Goal: Task Accomplishment & Management: Manage account settings

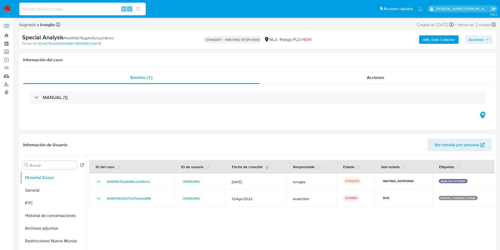
select select "10"
type input "sFO4P1ZSi6km87MFoU978dgP"
click at [142, 7] on button "search-icon" at bounding box center [138, 8] width 11 height 7
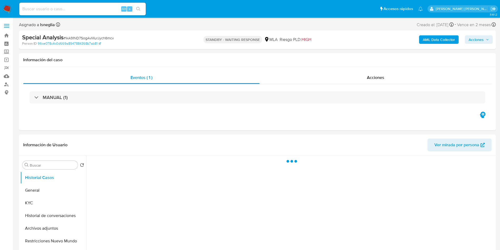
select select "10"
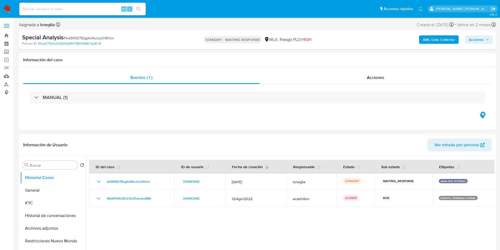
click at [60, 8] on input at bounding box center [82, 9] width 127 height 7
paste input "sFO4P1ZSi6km87MFoU978dgP"
type input "sFO4P1ZSi6km87MFoU978dgP"
click at [138, 8] on icon "search-icon" at bounding box center [138, 9] width 4 height 4
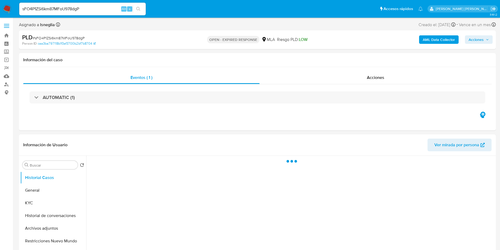
select select "10"
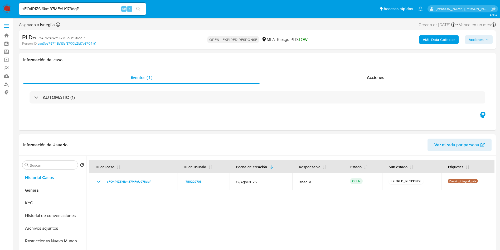
click at [70, 37] on span "# sFO4P1ZSi6km87MFoU978dgP" at bounding box center [59, 37] width 52 height 5
copy span "sFO4P1ZSi6km87MFoU978dgP"
click at [7, 9] on img at bounding box center [7, 8] width 9 height 9
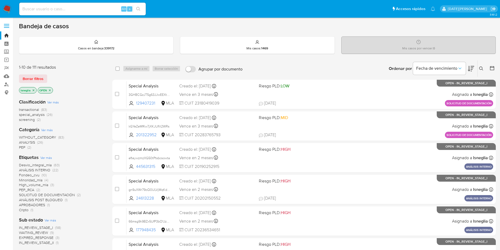
click at [481, 68] on icon at bounding box center [481, 68] width 4 height 4
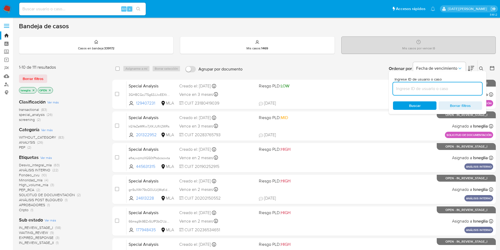
click at [420, 89] on input at bounding box center [437, 88] width 89 height 7
type input "sFO4P1ZSi6km87MFoU978dgP"
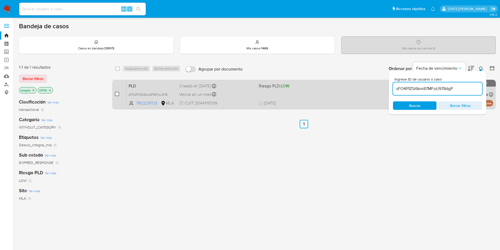
click at [116, 94] on input "checkbox" at bounding box center [117, 94] width 4 height 4
checkbox input "true"
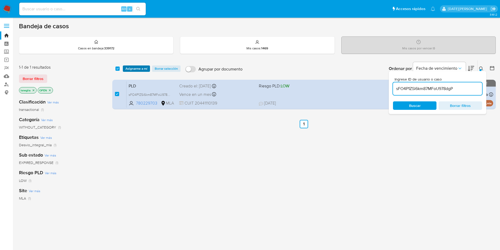
click at [144, 69] on span "Asignarme a mí" at bounding box center [136, 68] width 22 height 5
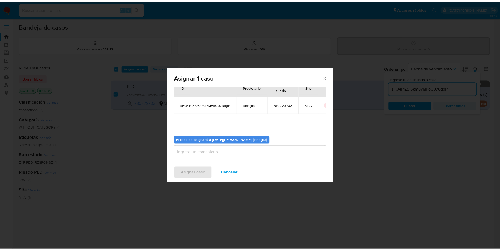
scroll to position [27, 0]
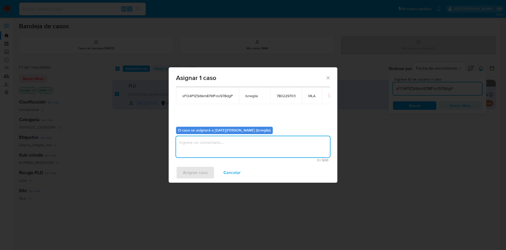
click at [211, 152] on textarea "assign-modal" at bounding box center [253, 146] width 154 height 21
type textarea "."
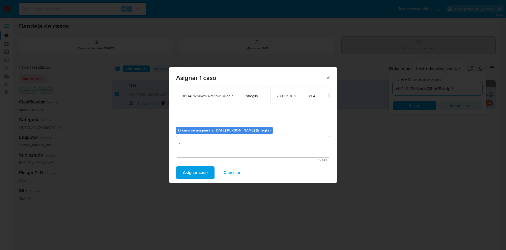
click at [202, 169] on span "Asignar caso" at bounding box center [195, 173] width 25 height 12
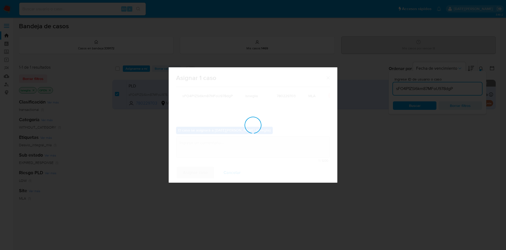
checkbox input "false"
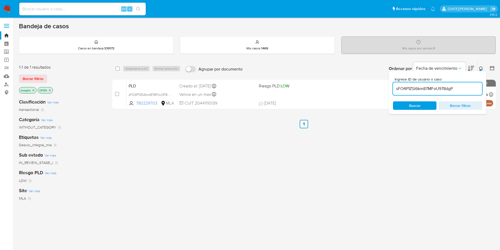
click at [482, 67] on icon at bounding box center [481, 68] width 4 height 4
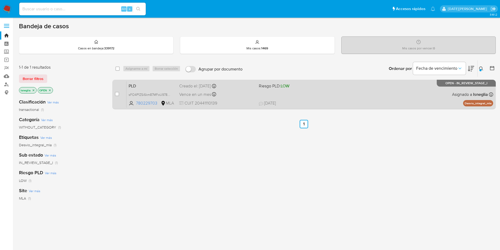
click at [141, 81] on div "PLD sFO4P1ZSi6km87MFoU978dgP 780229703 MLA Riesgo PLD: LOW Creado el: 12/08/202…" at bounding box center [310, 94] width 367 height 27
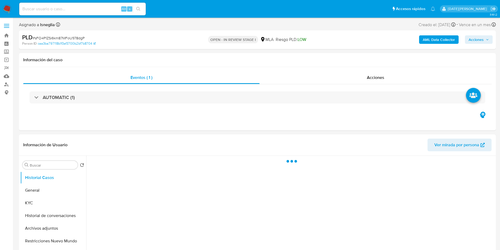
select select "10"
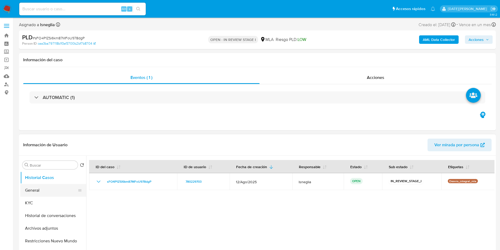
click at [39, 187] on button "General" at bounding box center [51, 190] width 62 height 13
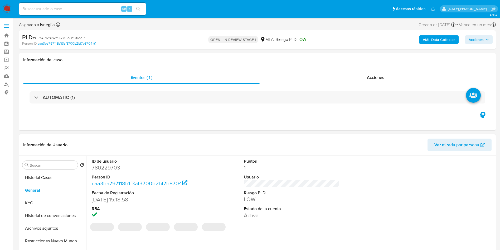
click at [115, 166] on dd "780229703" at bounding box center [140, 167] width 96 height 7
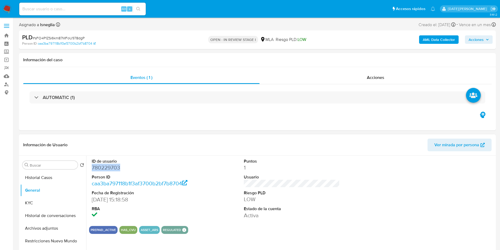
copy dd "780229703"
click at [113, 168] on dd "780229703" at bounding box center [140, 167] width 96 height 7
click at [176, 128] on div "Eventos ( 1 ) Acciones AUTOMATIC (1)" at bounding box center [257, 98] width 477 height 63
click at [364, 125] on div "Eventos ( 1 ) Acciones AUTOMATIC (1)" at bounding box center [257, 98] width 477 height 63
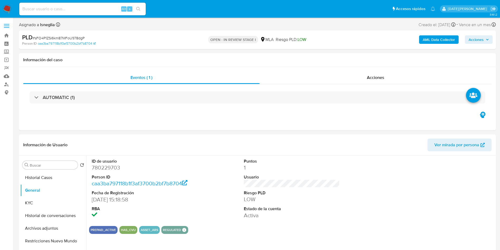
click at [62, 9] on input at bounding box center [82, 9] width 127 height 7
paste input "sFO4P1ZSi6km87MFoU978dgP"
type input "sFO4P1ZSi6km87MFoU978dgP"
click at [141, 7] on icon "search-icon" at bounding box center [138, 9] width 4 height 4
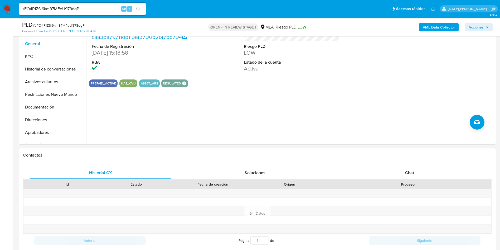
scroll to position [158, 0]
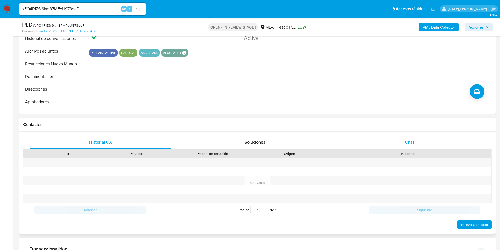
click at [403, 147] on div "Chat" at bounding box center [410, 142] width 142 height 13
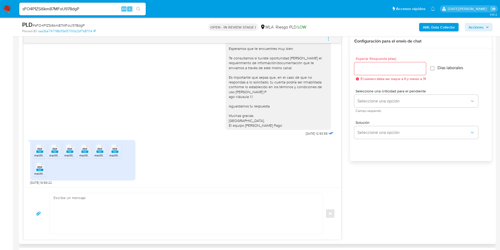
scroll to position [383, 0]
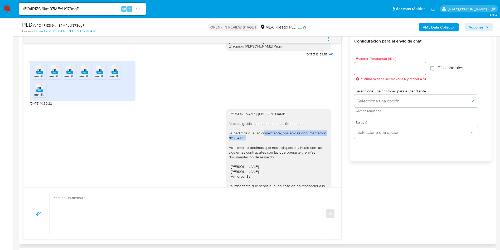
drag, startPoint x: 264, startPoint y: 146, endPoint x: 304, endPoint y: 153, distance: 40.4
click at [304, 153] on div "Hola, Kevin Manuel Miñano. Muchas gracias por la documentación brindada, Te ped…" at bounding box center [278, 185] width 99 height 149
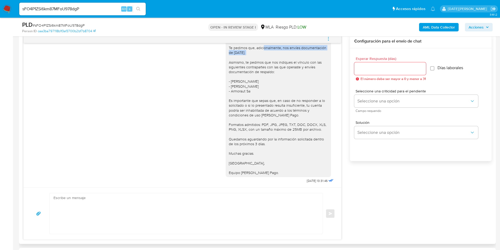
scroll to position [501, 0]
click at [392, 67] on input "Esperar Respuesta (días)" at bounding box center [390, 68] width 72 height 7
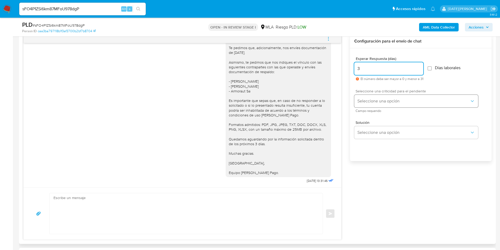
type input "3"
click at [365, 101] on span "Seleccione una opción" at bounding box center [414, 100] width 112 height 5
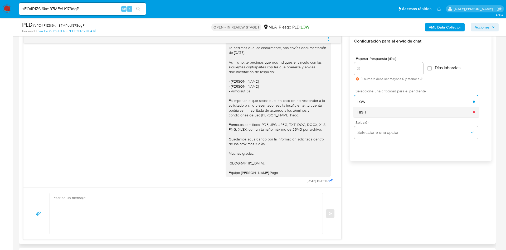
click at [370, 111] on div "HIGH" at bounding box center [415, 112] width 115 height 11
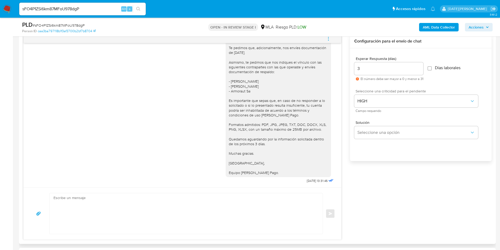
click at [199, 204] on textarea at bounding box center [185, 213] width 263 height 41
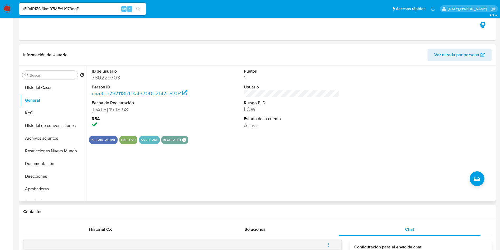
scroll to position [0, 0]
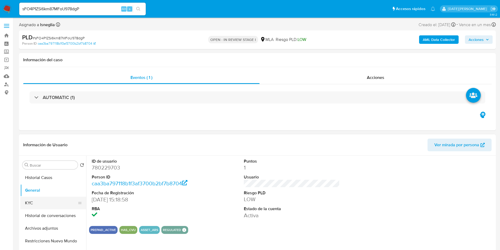
click at [32, 205] on button "KYC" at bounding box center [51, 202] width 62 height 13
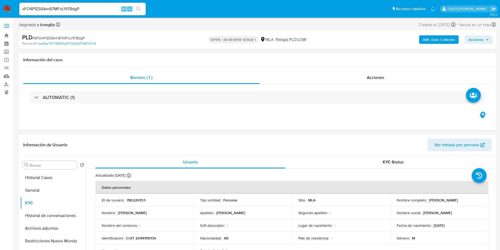
drag, startPoint x: 427, startPoint y: 200, endPoint x: 471, endPoint y: 200, distance: 44.3
click at [471, 200] on div "Nombre completo : Kevin Manuel Miñano" at bounding box center [440, 199] width 86 height 5
copy p "Kevin Manuel Miñano"
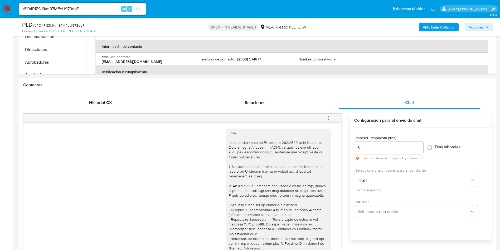
scroll to position [395, 0]
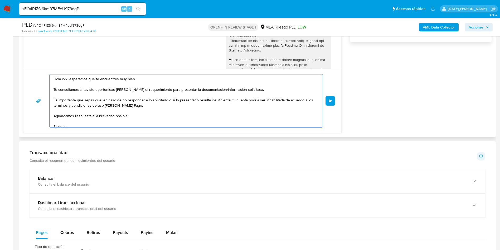
click at [62, 79] on textarea "Hola xxx, esperamos que te encuentres muy bien. Te consultamos si tuviste oport…" at bounding box center [185, 100] width 263 height 53
paste textarea "Kevin Manuel Miñano"
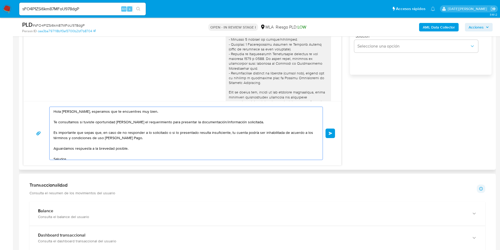
scroll to position [307, 0]
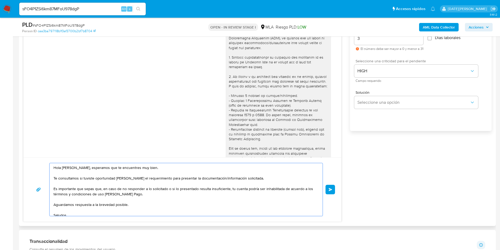
click at [98, 168] on textarea "Hola Kevin Manuel Miñano, esperamos que te encuentres muy bien. Te consultamos …" at bounding box center [185, 189] width 263 height 53
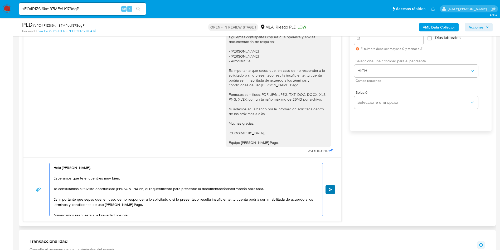
type textarea "Hola Kevin Manuel Miñano, Esperamos que te encuentres muy bien. Te consultamos …"
click at [327, 190] on button "Enviar" at bounding box center [330, 189] width 9 height 9
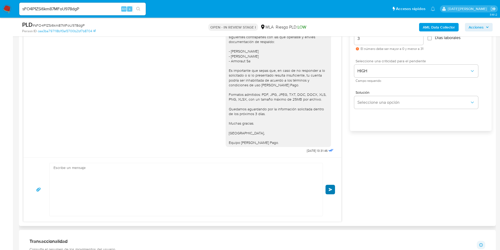
scroll to position [598, 0]
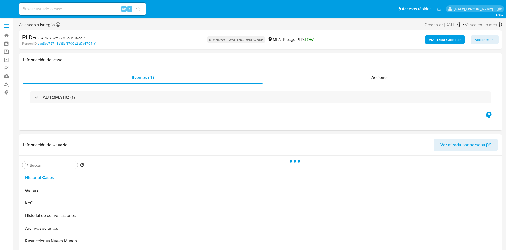
select select "10"
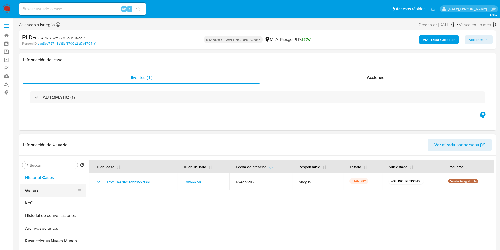
click at [50, 188] on button "General" at bounding box center [51, 190] width 62 height 13
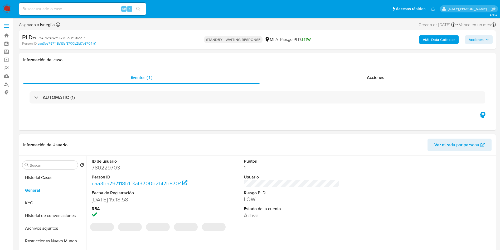
click at [110, 169] on dd "780229703" at bounding box center [140, 167] width 96 height 7
copy dd "780229703"
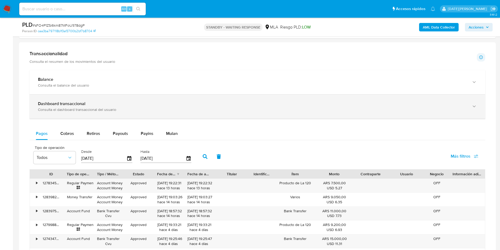
scroll to position [316, 0]
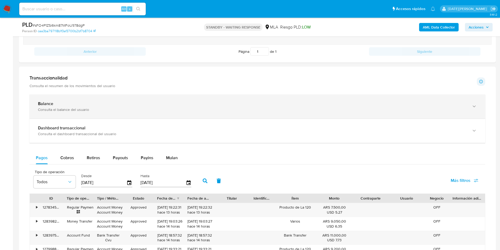
click at [77, 106] on div "Balance" at bounding box center [252, 103] width 428 height 5
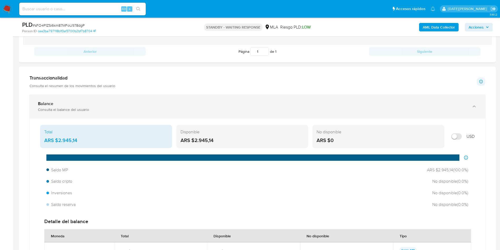
click at [98, 105] on div "Balance" at bounding box center [252, 103] width 428 height 5
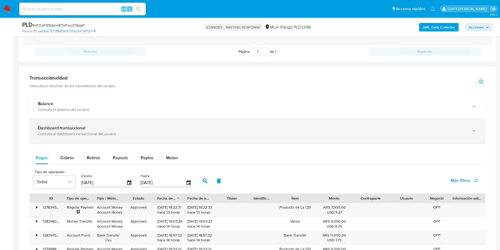
click at [86, 132] on div "Consulta el dashboard transaccional del usuario" at bounding box center [252, 133] width 428 height 5
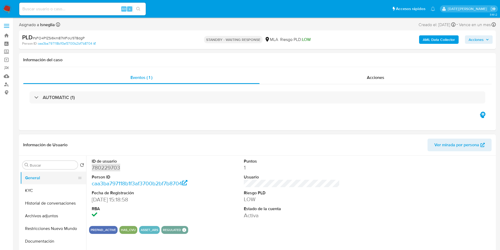
scroll to position [0, 0]
click at [34, 204] on button "KYC" at bounding box center [51, 202] width 62 height 13
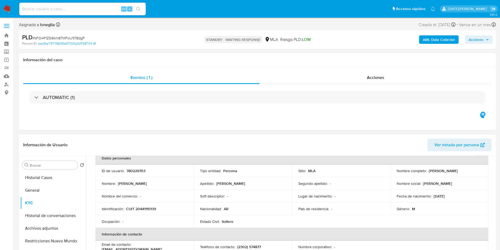
scroll to position [40, 0]
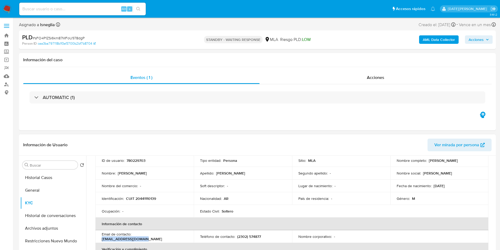
drag, startPoint x: 133, startPoint y: 236, endPoint x: 180, endPoint y: 235, distance: 47.2
click at [180, 235] on div "Email de contacto : minanokevin6@gmail.com" at bounding box center [145, 235] width 86 height 9
copy p "minanokevin6@gmail.com"
click at [32, 225] on button "Direcciones" at bounding box center [51, 226] width 62 height 13
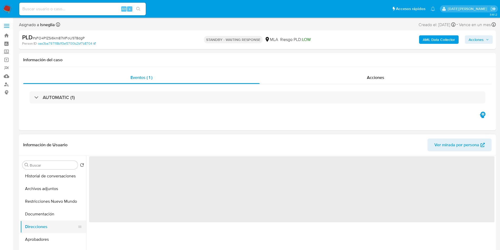
scroll to position [0, 0]
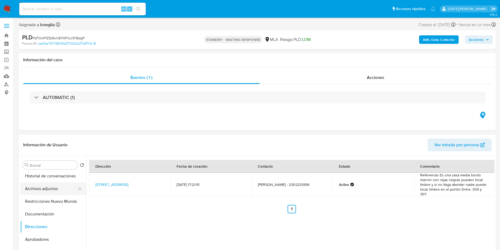
click at [60, 184] on button "Archivos adjuntos" at bounding box center [51, 188] width 62 height 13
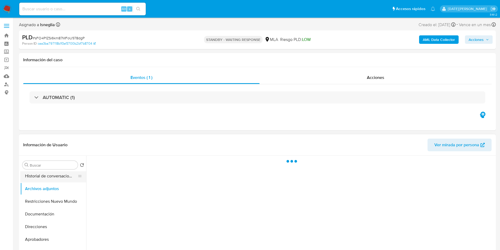
click at [61, 178] on button "Historial de conversaciones" at bounding box center [51, 176] width 62 height 13
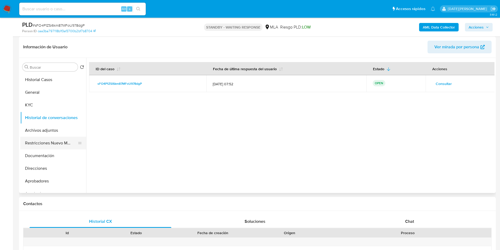
click at [48, 144] on button "Restricciones Nuevo Mundo" at bounding box center [51, 143] width 62 height 13
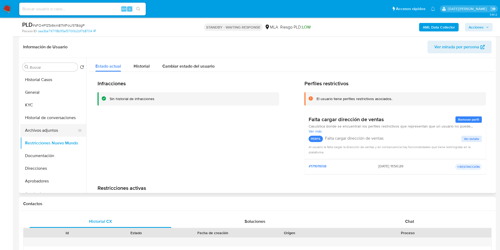
click at [39, 128] on button "Archivos adjuntos" at bounding box center [51, 130] width 62 height 13
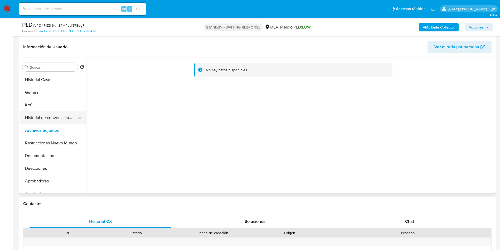
click at [70, 115] on button "Historial de conversaciones" at bounding box center [51, 117] width 62 height 13
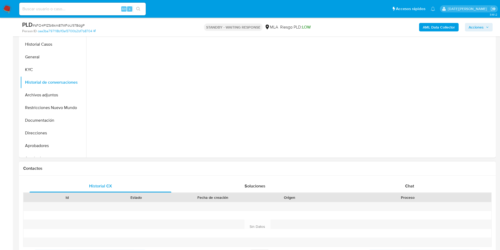
scroll to position [198, 0]
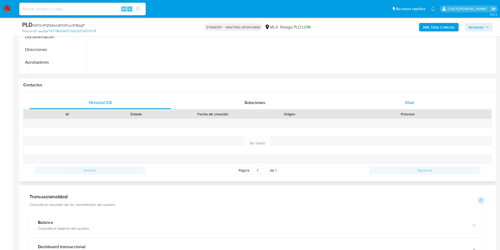
click at [399, 96] on div "Chat" at bounding box center [410, 102] width 142 height 13
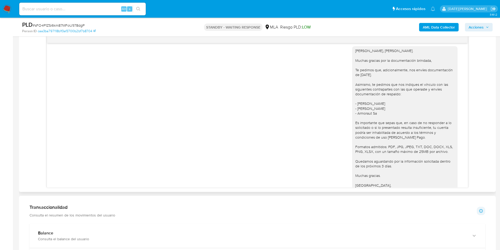
scroll to position [361, 0]
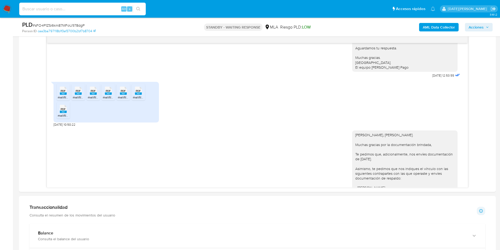
click at [78, 9] on input at bounding box center [82, 9] width 127 height 7
paste input "40QApTeJcJBKtA0cNHXpP0yC"
type input "40QApTeJcJBKtA0cNHXpP0yC"
click at [141, 12] on button "search-icon" at bounding box center [138, 8] width 11 height 7
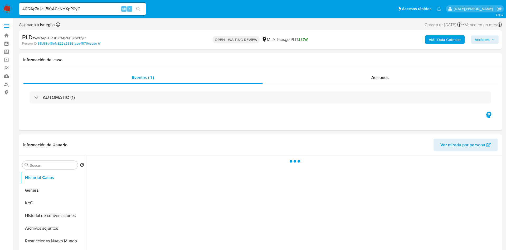
select select "10"
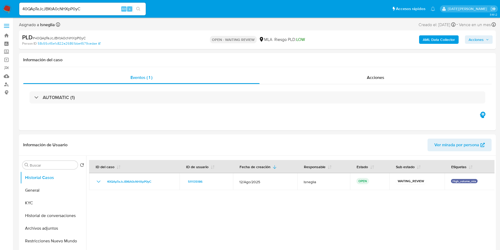
click at [64, 36] on span "# 40QApTeJcJBKtA0cNHXpP0yC" at bounding box center [59, 37] width 53 height 5
copy span "40QApTeJcJBKtA0cNHXpP0yC"
click at [8, 6] on img at bounding box center [7, 8] width 9 height 9
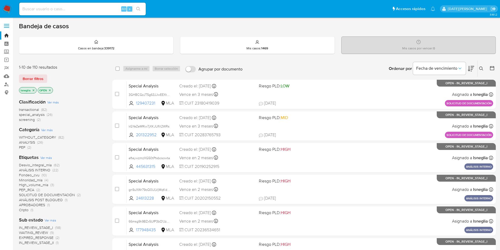
click at [483, 68] on icon at bounding box center [481, 68] width 4 height 4
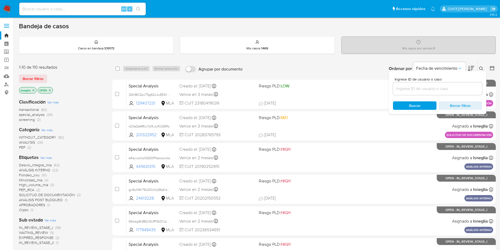
click at [435, 87] on input at bounding box center [437, 88] width 89 height 7
type input "40QApTeJcJBKtA0cNHXpP0yC"
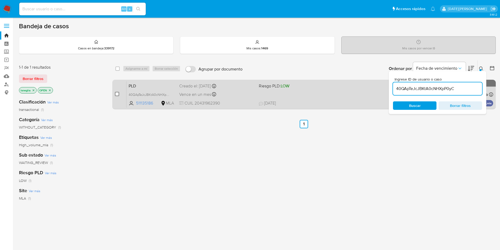
click at [117, 95] on input "checkbox" at bounding box center [117, 94] width 4 height 4
checkbox input "true"
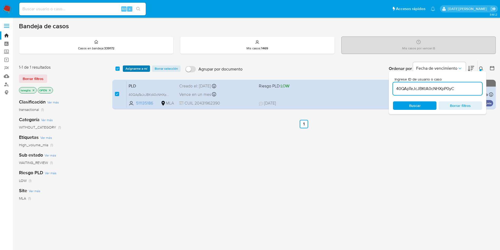
click at [142, 66] on span "Asignarme a mí" at bounding box center [136, 68] width 22 height 5
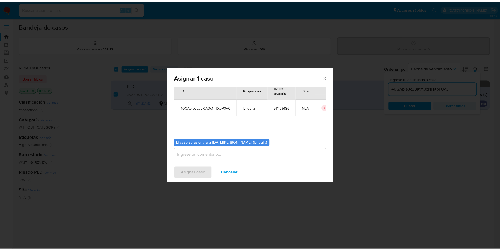
scroll to position [27, 0]
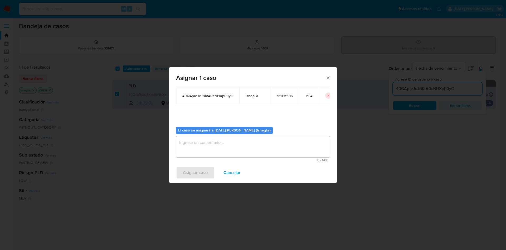
click at [204, 146] on textarea "assign-modal" at bounding box center [253, 146] width 154 height 21
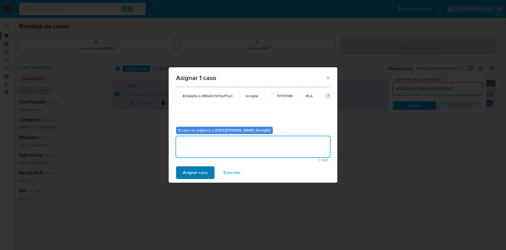
type textarea "."
click at [187, 177] on span "Asignar caso" at bounding box center [195, 173] width 25 height 12
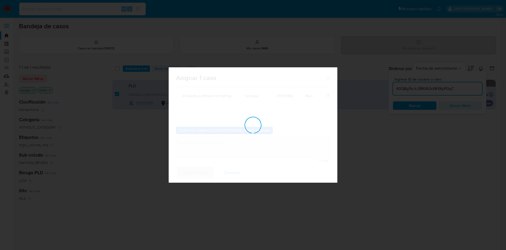
checkbox input "false"
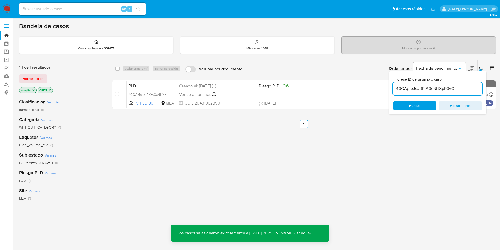
click at [155, 79] on div "select-all-cases-checkbox Asignarme a mí Borrar selección Agrupar por documento…" at bounding box center [304, 85] width 384 height 51
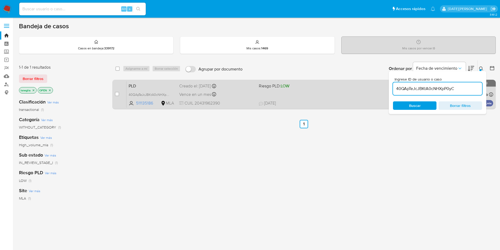
click at [157, 84] on span "PLD" at bounding box center [152, 85] width 46 height 7
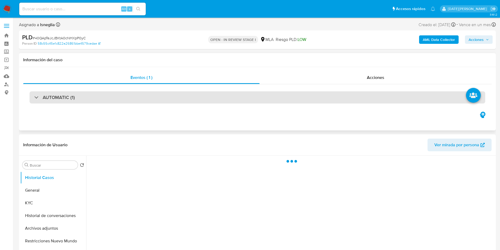
select select "10"
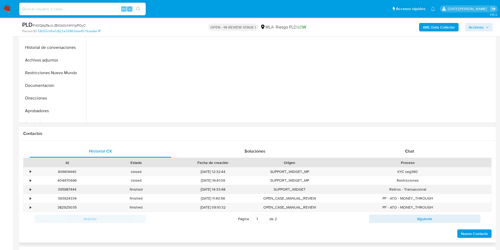
scroll to position [158, 0]
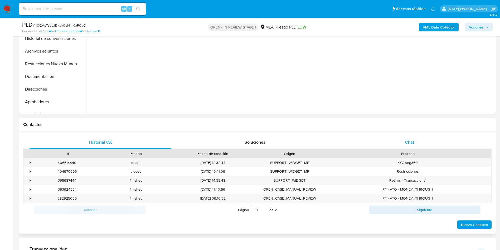
click at [422, 136] on div "Chat" at bounding box center [410, 142] width 142 height 13
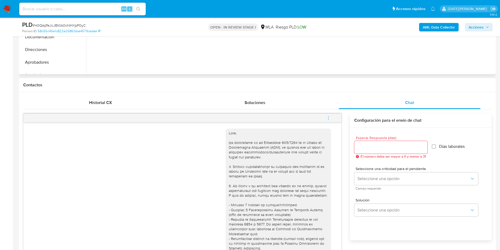
scroll to position [79, 0]
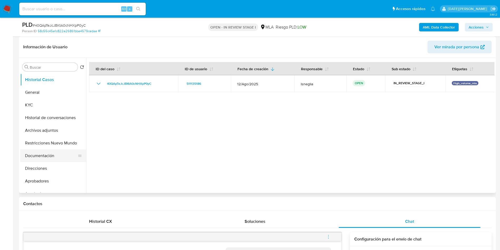
click at [40, 155] on button "Documentación" at bounding box center [51, 155] width 62 height 13
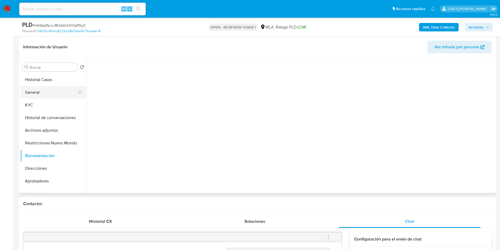
click at [55, 94] on button "General" at bounding box center [51, 92] width 62 height 13
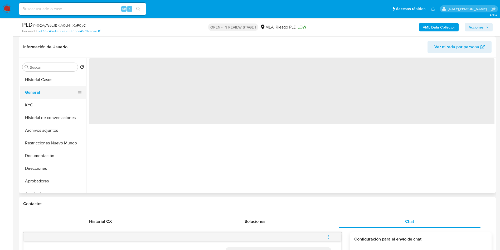
scroll to position [0, 0]
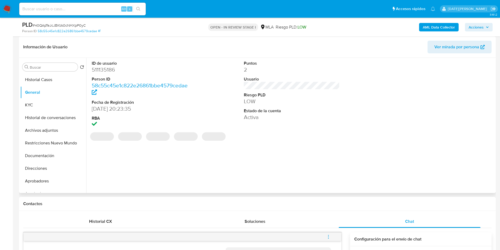
click at [111, 66] on dd "511135186" at bounding box center [140, 69] width 96 height 7
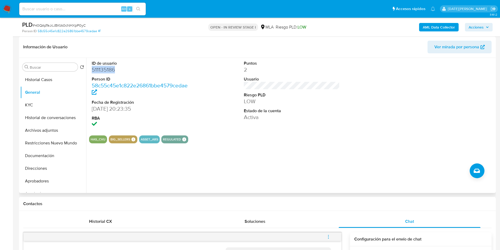
copy dd "511135186"
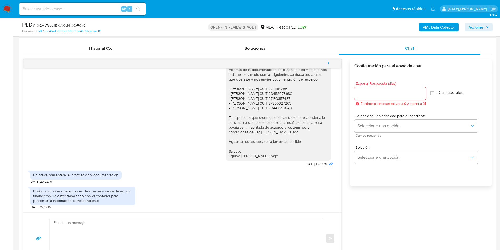
scroll to position [316, 0]
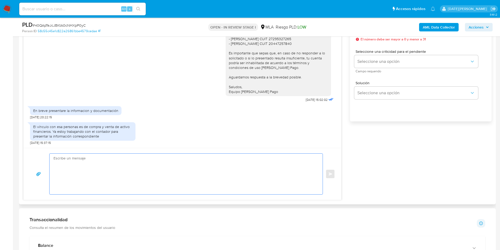
click at [159, 172] on textarea at bounding box center [185, 173] width 263 height 41
type textarea "/"
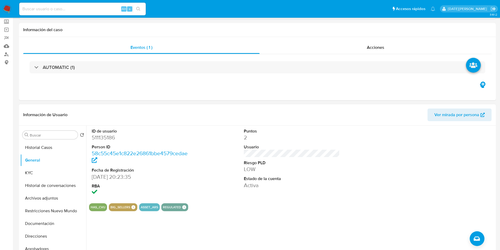
scroll to position [0, 0]
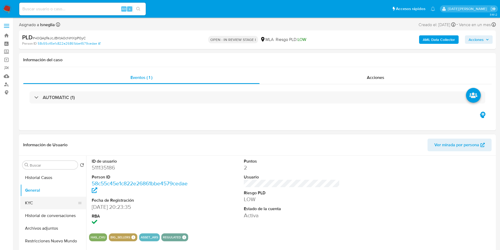
click at [24, 204] on button "KYC" at bounding box center [51, 202] width 62 height 13
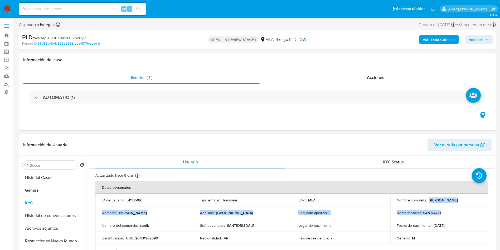
drag, startPoint x: 427, startPoint y: 200, endPoint x: 480, endPoint y: 207, distance: 52.6
click at [480, 207] on tbody "ID de usuario : 511135186 Tipo entidad : Persona Sitio : MLA Nombre completo : …" at bounding box center [291, 225] width 393 height 63
drag, startPoint x: 465, startPoint y: 202, endPoint x: 456, endPoint y: 201, distance: 9.3
click at [458, 202] on p "[PERSON_NAME] [PERSON_NAME]" at bounding box center [443, 199] width 29 height 5
click at [443, 200] on p "[PERSON_NAME] [PERSON_NAME]" at bounding box center [443, 199] width 29 height 5
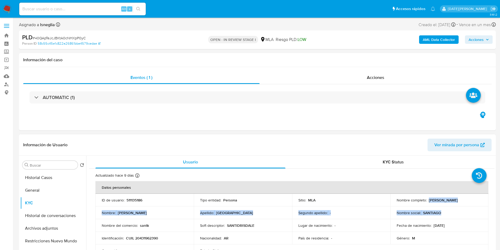
click at [429, 200] on p "[PERSON_NAME] [PERSON_NAME]" at bounding box center [443, 199] width 29 height 5
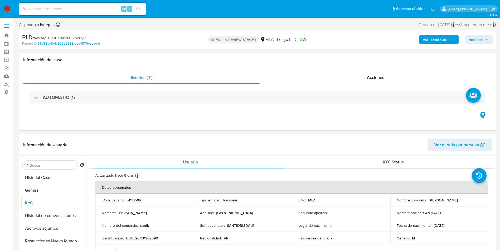
click at [427, 200] on div "Nombre completo : Santiago Emanuel Drisdale" at bounding box center [440, 199] width 86 height 5
drag, startPoint x: 471, startPoint y: 201, endPoint x: 428, endPoint y: 201, distance: 43.5
click at [429, 201] on p "Santiago Emanuel Drisdale" at bounding box center [443, 199] width 29 height 5
copy p "Santiago Emanuel Drisdale"
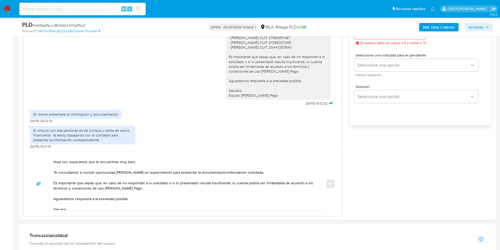
scroll to position [356, 0]
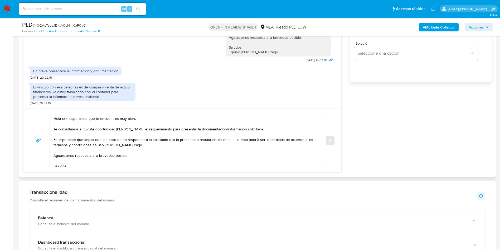
click at [65, 119] on textarea "Hola xxx, esperamos que te encuentres muy bien. Te consultamos si tuviste oport…" at bounding box center [185, 140] width 263 height 53
paste textarea "Santiago Emanuel Drisdale"
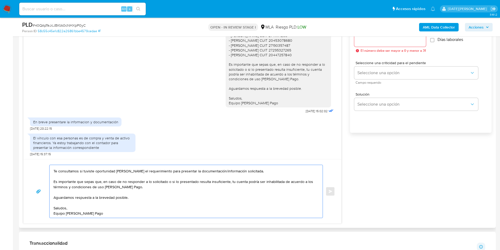
scroll to position [277, 0]
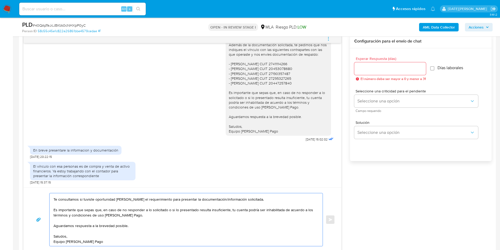
type textarea "Hola Santiago Emanuel Drisdale, esperamos que te encuentres muy bien. Te consul…"
click at [371, 75] on div at bounding box center [390, 68] width 72 height 13
click at [371, 71] on input "Esperar Respuesta (días)" at bounding box center [390, 68] width 72 height 7
type input "3"
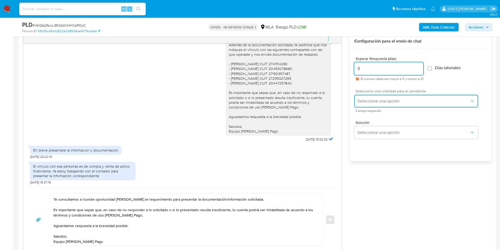
click at [376, 100] on span "Seleccione una opción" at bounding box center [414, 100] width 112 height 5
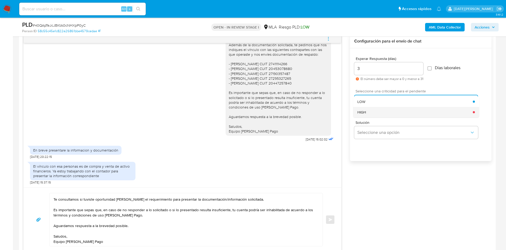
click at [374, 114] on div "HIGH" at bounding box center [415, 112] width 115 height 11
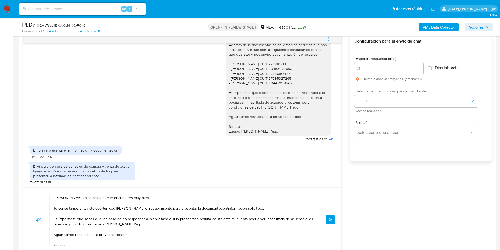
click at [331, 218] on span "Enviar" at bounding box center [331, 219] width 4 height 3
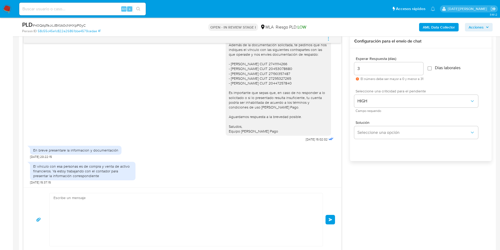
scroll to position [458, 0]
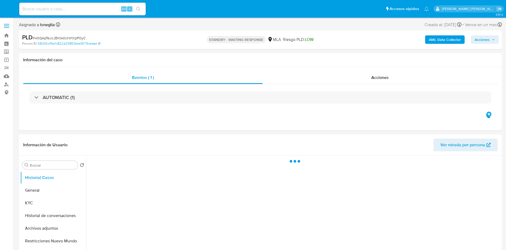
select select "10"
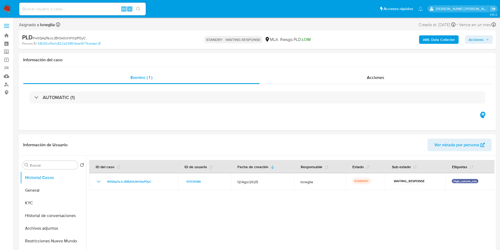
click at [62, 4] on div "Alt s" at bounding box center [82, 9] width 127 height 13
click at [66, 10] on input at bounding box center [82, 9] width 127 height 7
paste input "d7E08kVojfjpYhiWPjan6xL5"
type input "d7E08kVojfjpYhiWPjan6xL5"
click at [143, 8] on button "search-icon" at bounding box center [138, 8] width 11 height 7
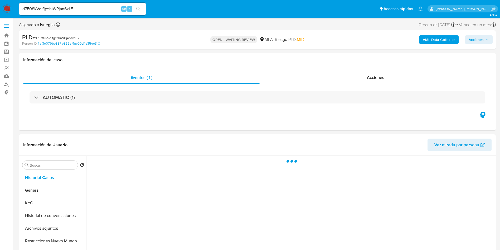
select select "10"
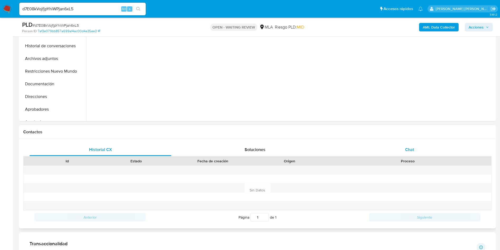
scroll to position [158, 0]
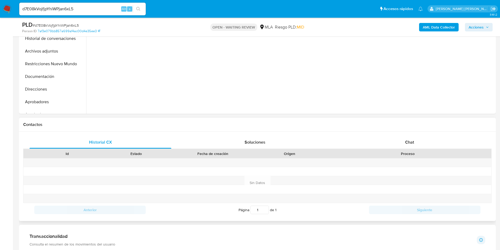
click at [413, 134] on div "Historial CX Soluciones Chat Id Estado Fecha de creación Origen Proceso Anterio…" at bounding box center [257, 176] width 477 height 89
click at [415, 138] on div "Chat" at bounding box center [410, 142] width 142 height 13
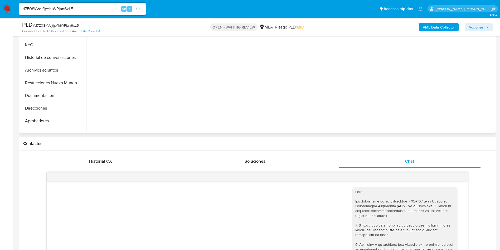
scroll to position [40, 0]
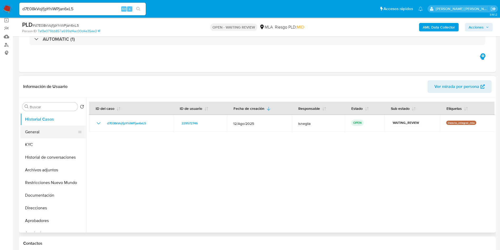
click at [51, 127] on button "General" at bounding box center [51, 131] width 62 height 13
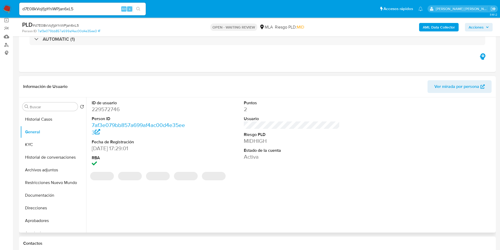
click at [108, 111] on dd "229572746" at bounding box center [140, 108] width 96 height 7
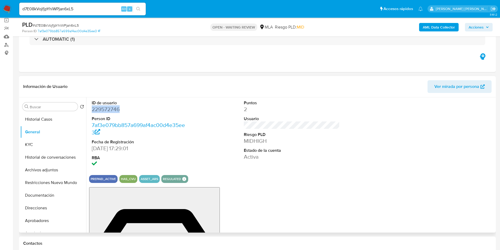
copy dd "229572746"
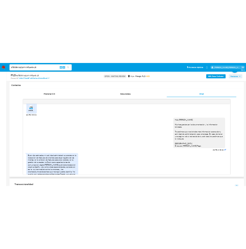
scroll to position [380, 0]
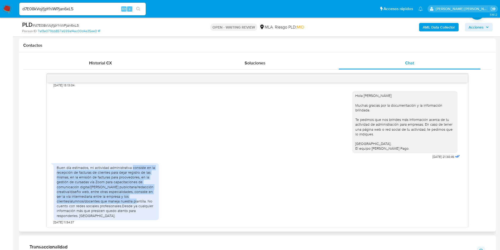
drag, startPoint x: 133, startPoint y: 168, endPoint x: 146, endPoint y: 202, distance: 36.6
click at [146, 202] on div "Buen día estimados, mi actividad administrativa consiste en la recepción de fac…" at bounding box center [106, 191] width 99 height 53
copy div "consiste en la recepción de facturas de clientes para dejar registro de las mis…"
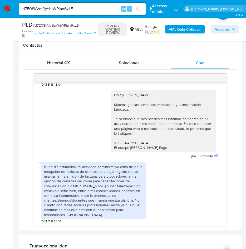
click at [17, 157] on main "3.161.2 Asignado a lsneglia Asignado el: 18/08/2025 14:13:31 Creado el: 12/08/2…" at bounding box center [123, 205] width 246 height 885
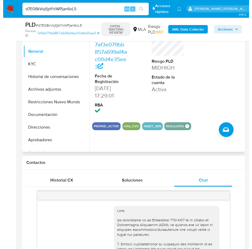
scroll to position [79, 0]
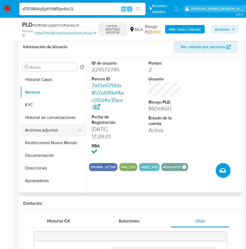
click at [56, 127] on button "Archivos adjuntos" at bounding box center [51, 130] width 62 height 13
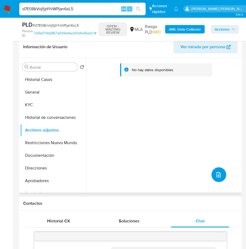
click at [220, 172] on span "upload-file" at bounding box center [219, 175] width 6 height 6
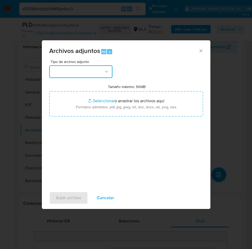
click at [95, 71] on button "button" at bounding box center [80, 71] width 63 height 13
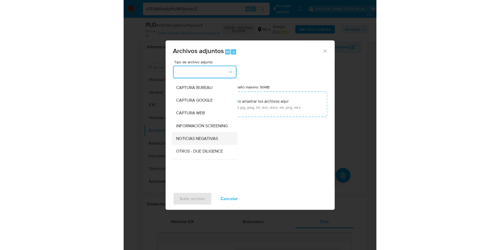
scroll to position [40, 0]
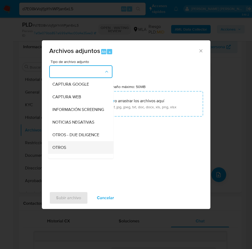
click at [67, 153] on div "OTROS" at bounding box center [79, 147] width 54 height 13
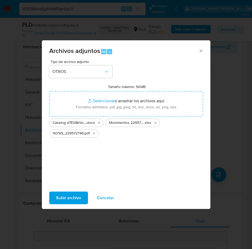
click at [65, 198] on span "Subir archivo" at bounding box center [68, 198] width 25 height 12
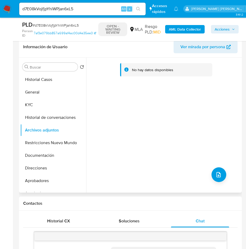
drag, startPoint x: 97, startPoint y: 179, endPoint x: 107, endPoint y: 178, distance: 10.1
click at [104, 179] on div "No hay datos disponibles" at bounding box center [163, 125] width 154 height 135
click at [54, 146] on button "Restricciones Nuevo Mundo" at bounding box center [51, 143] width 62 height 13
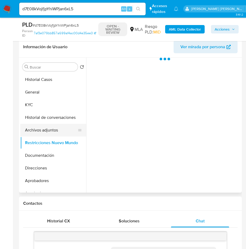
click at [50, 131] on button "Archivos adjuntos" at bounding box center [51, 130] width 62 height 13
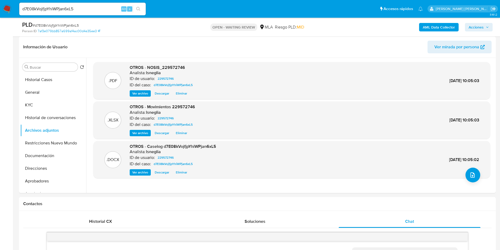
click at [440, 28] on b "AML Data Collector" at bounding box center [439, 27] width 32 height 8
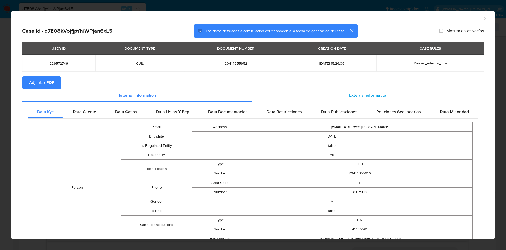
click at [362, 93] on span "External information" at bounding box center [368, 95] width 38 height 6
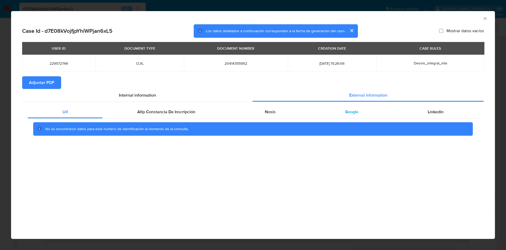
drag, startPoint x: 294, startPoint y: 107, endPoint x: 316, endPoint y: 112, distance: 22.6
click at [293, 107] on div "Nosis" at bounding box center [270, 111] width 80 height 13
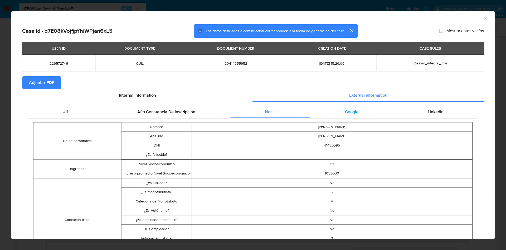
click at [336, 112] on div "Google" at bounding box center [351, 111] width 83 height 13
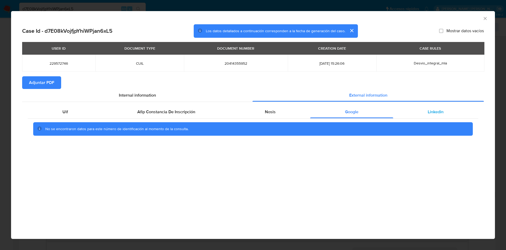
click at [440, 113] on span "Linkedin" at bounding box center [436, 112] width 16 height 6
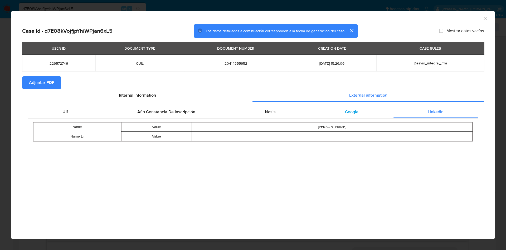
click at [359, 116] on div "Google" at bounding box center [351, 111] width 83 height 13
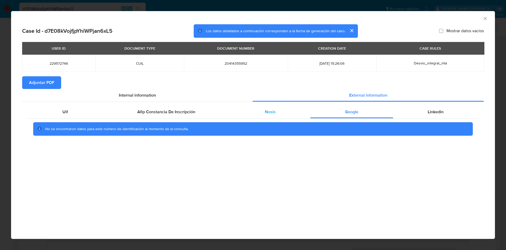
click at [286, 113] on div "Nosis" at bounding box center [270, 111] width 80 height 13
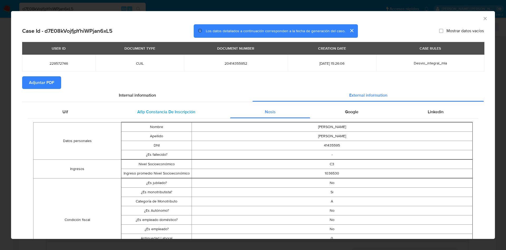
drag, startPoint x: 195, startPoint y: 113, endPoint x: 174, endPoint y: 112, distance: 20.8
click at [195, 113] on div "Afip Constancia De Inscripción" at bounding box center [166, 111] width 127 height 13
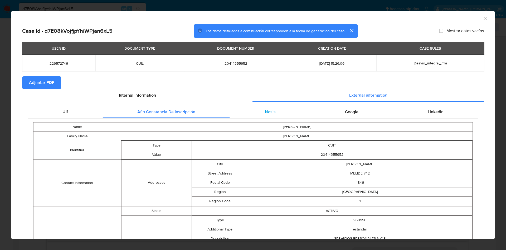
drag, startPoint x: 125, startPoint y: 94, endPoint x: 123, endPoint y: 105, distance: 11.0
click at [125, 94] on span "Internal information" at bounding box center [137, 95] width 37 height 6
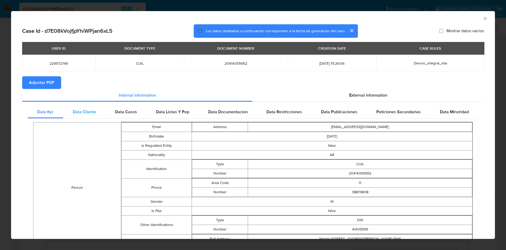
click at [90, 113] on span "Data Cliente" at bounding box center [84, 112] width 23 height 6
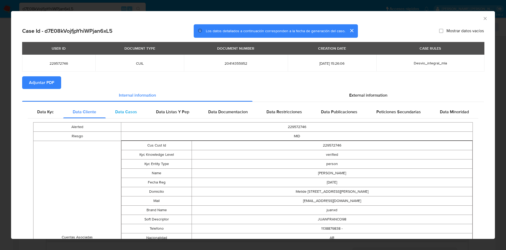
click at [113, 114] on div "Data Casos" at bounding box center [126, 111] width 41 height 13
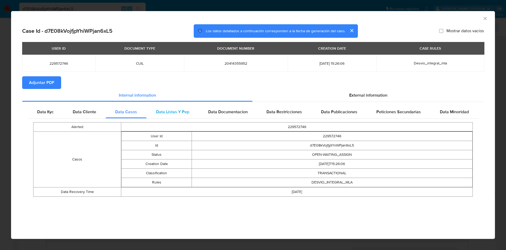
click at [174, 115] on div "Data Listas Y Pep" at bounding box center [173, 111] width 52 height 13
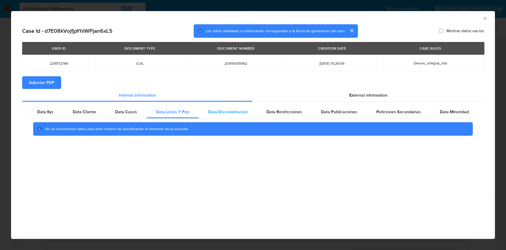
click at [221, 115] on div "Data Documentacion" at bounding box center [228, 111] width 59 height 13
click at [284, 115] on div "Data Restricciones" at bounding box center [284, 111] width 55 height 13
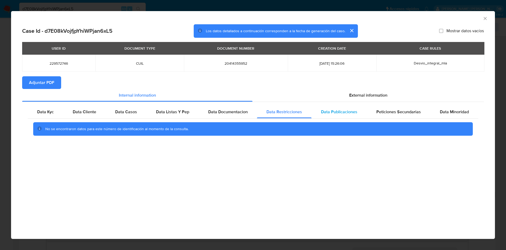
click at [334, 115] on div "Data Publicaciones" at bounding box center [339, 111] width 55 height 13
click at [399, 116] on div "Peticiones Secundarias" at bounding box center [399, 111] width 64 height 13
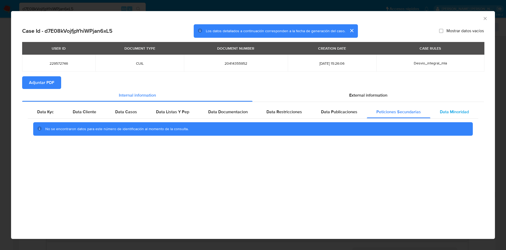
click at [463, 115] on div "Data Minoridad" at bounding box center [455, 111] width 48 height 13
click at [483, 16] on icon "Cerrar ventana" at bounding box center [485, 18] width 5 height 5
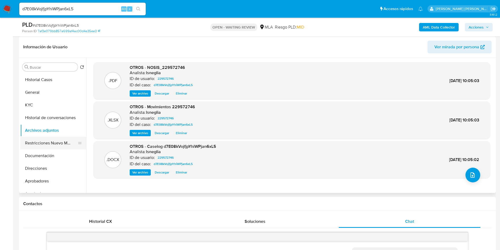
click at [51, 139] on button "Restricciones Nuevo Mundo" at bounding box center [51, 143] width 62 height 13
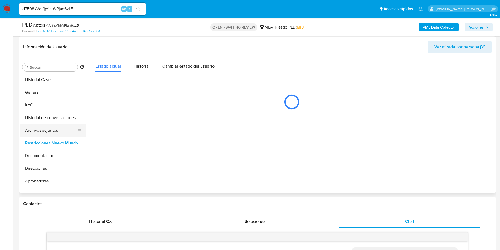
click at [51, 132] on button "Archivos adjuntos" at bounding box center [51, 130] width 62 height 13
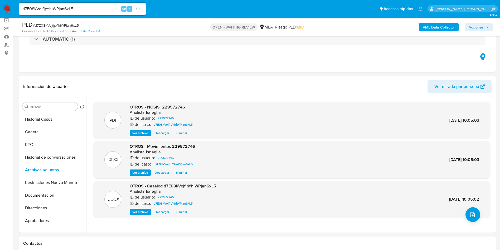
click at [443, 25] on b "AML Data Collector" at bounding box center [439, 27] width 32 height 8
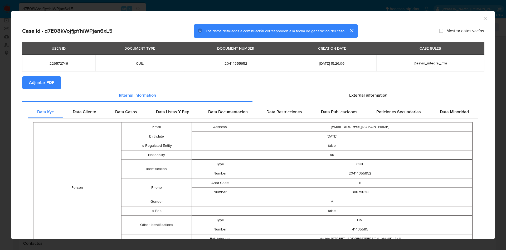
click at [46, 79] on span "Adjuntar PDF" at bounding box center [41, 83] width 25 height 12
click at [85, 109] on span "Data Cliente" at bounding box center [84, 112] width 23 height 6
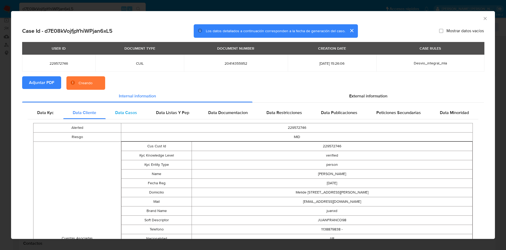
click at [133, 110] on span "Data Casos" at bounding box center [126, 112] width 22 height 6
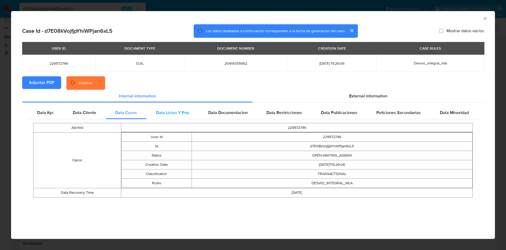
click at [186, 110] on span "Data Listas Y Pep" at bounding box center [172, 112] width 33 height 6
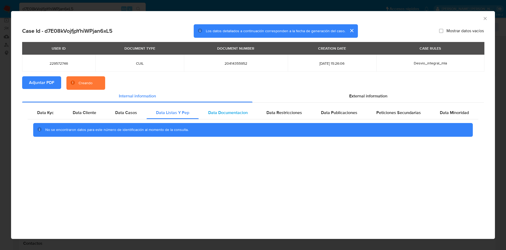
click at [230, 112] on span "Data Documentacion" at bounding box center [228, 112] width 40 height 6
click at [292, 112] on span "Data Restricciones" at bounding box center [285, 112] width 36 height 6
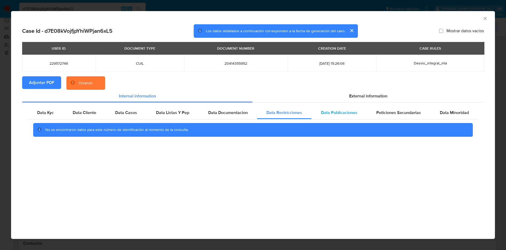
click at [353, 112] on span "Data Publicaciones" at bounding box center [339, 112] width 36 height 6
click at [399, 114] on span "Peticiones Secundarias" at bounding box center [398, 112] width 45 height 6
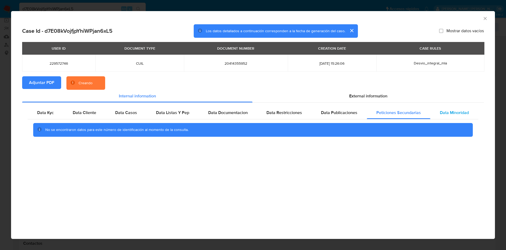
click at [450, 115] on span "Data Minoridad" at bounding box center [454, 112] width 29 height 6
click at [376, 96] on span "External information" at bounding box center [368, 96] width 38 height 6
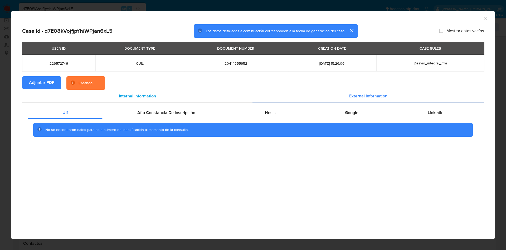
click at [170, 102] on div "Internal information" at bounding box center [137, 96] width 230 height 13
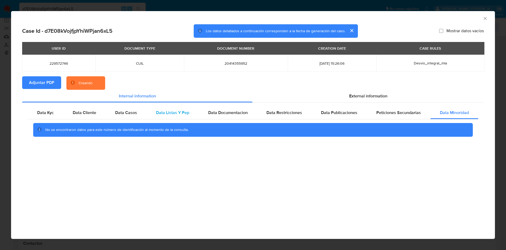
click at [172, 107] on div "Data Listas Y Pep" at bounding box center [173, 112] width 52 height 13
click at [353, 92] on div "External information" at bounding box center [368, 96] width 231 height 13
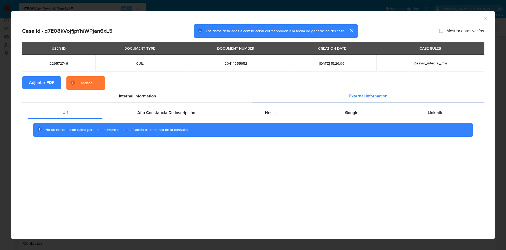
click at [195, 103] on div "Uif Afip Constancia De Inscripción Nosis Google Linkedin No se encontraron dato…" at bounding box center [253, 123] width 462 height 41
drag, startPoint x: 180, startPoint y: 114, endPoint x: 198, endPoint y: 116, distance: 18.6
click at [180, 114] on span "Afip Constancia De Inscripción" at bounding box center [166, 112] width 58 height 6
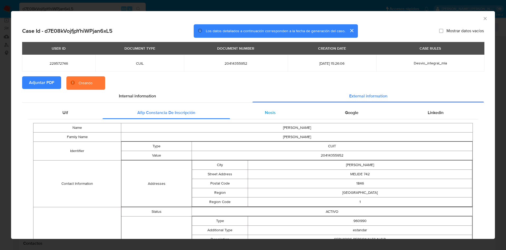
click at [283, 115] on div "Nosis" at bounding box center [270, 112] width 80 height 13
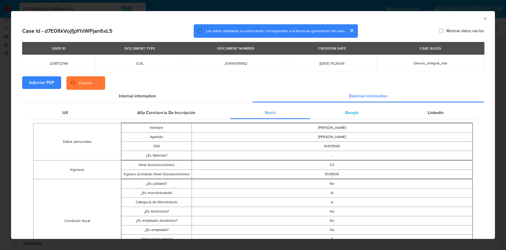
click at [337, 114] on div "Google" at bounding box center [351, 112] width 83 height 13
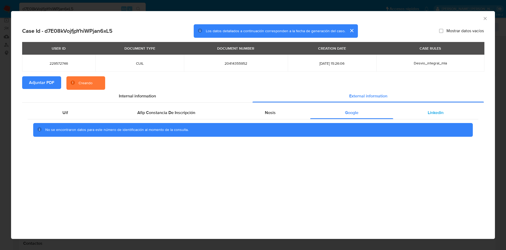
click at [423, 110] on div "Linkedin" at bounding box center [435, 112] width 85 height 13
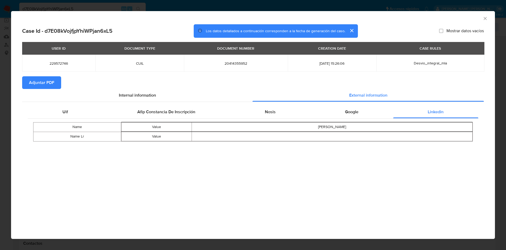
click at [487, 20] on icon "Cerrar ventana" at bounding box center [485, 18] width 5 height 5
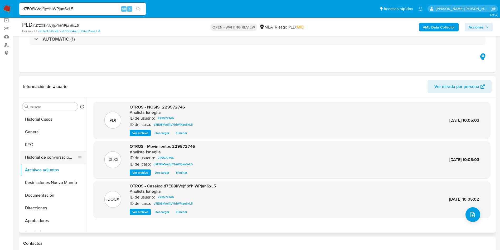
click at [50, 158] on button "Historial de conversaciones" at bounding box center [51, 157] width 62 height 13
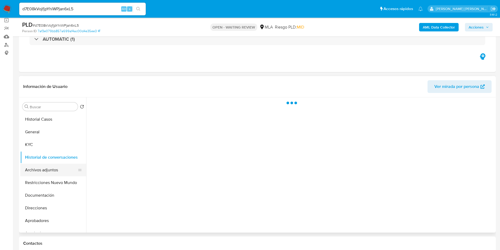
click at [49, 169] on button "Archivos adjuntos" at bounding box center [51, 169] width 62 height 13
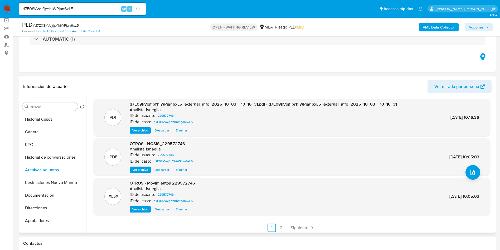
scroll to position [44, 0]
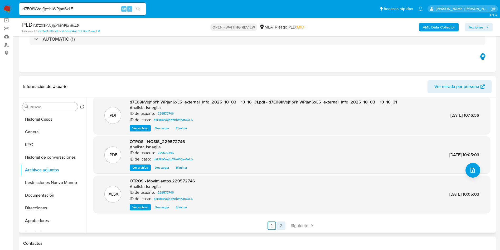
click at [283, 224] on link "2" at bounding box center [281, 225] width 8 height 8
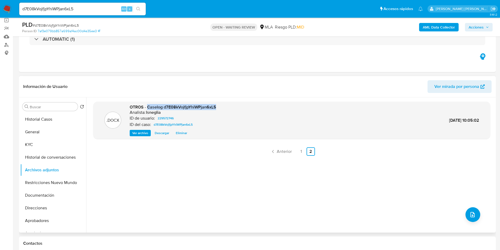
drag, startPoint x: 148, startPoint y: 108, endPoint x: 218, endPoint y: 108, distance: 70.4
click at [218, 108] on div ".DOCX OTROS - Caselog d7E08kVojfjpYhiWPjan6xL5 Analista: lsneglia ID de usuario…" at bounding box center [292, 120] width 392 height 32
copy span "Caselog d7E08kVojfjpYhiWPjan6xL5"
click at [53, 181] on button "Restricciones Nuevo Mundo" at bounding box center [51, 182] width 62 height 13
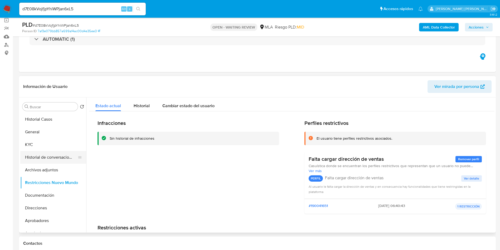
click at [57, 159] on button "Historial de conversaciones" at bounding box center [51, 157] width 62 height 13
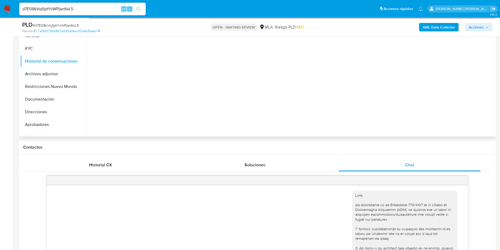
scroll to position [79, 0]
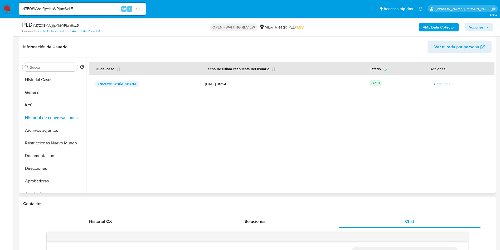
drag, startPoint x: 95, startPoint y: 83, endPoint x: 135, endPoint y: 84, distance: 39.8
click at [138, 84] on td "d7E08kVojfjpYhiWPjan6xL5" at bounding box center [144, 83] width 110 height 17
click at [41, 78] on button "Historial Casos" at bounding box center [51, 79] width 62 height 13
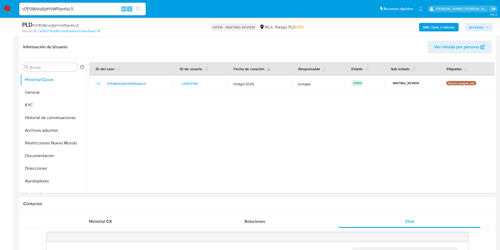
click at [63, 25] on span "# d7E08kVojfjpYhiWPjan6xL5" at bounding box center [56, 25] width 46 height 5
copy span "d7E08kVojfjpYhiWPjan6xL5"
click at [4, 7] on img at bounding box center [7, 8] width 9 height 9
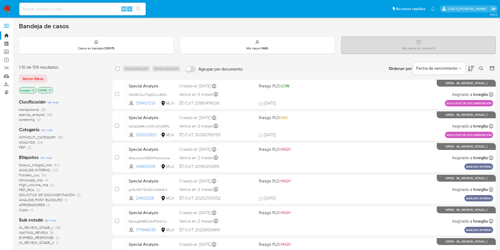
click at [481, 69] on icon at bounding box center [481, 68] width 4 height 4
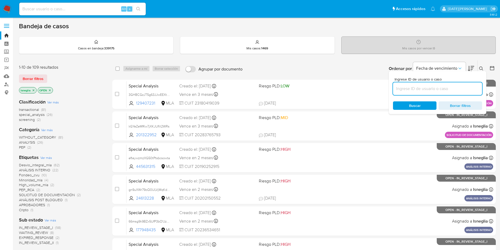
click at [419, 85] on input at bounding box center [437, 88] width 89 height 7
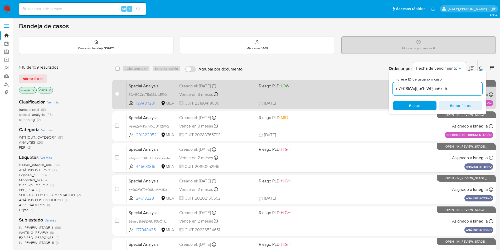
type input "d7E08kVojfjpYhiWPjan6xL5"
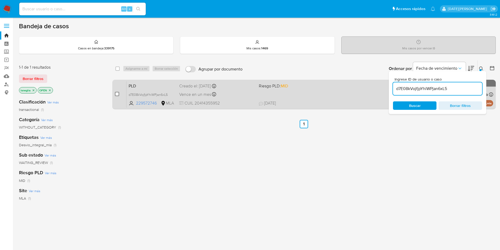
click at [117, 93] on input "checkbox" at bounding box center [117, 94] width 4 height 4
checkbox input "true"
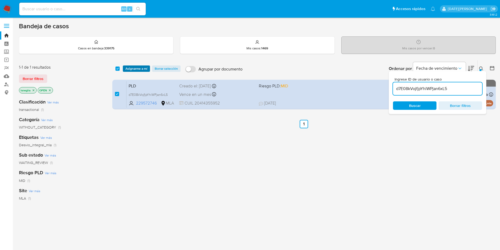
click at [136, 68] on span "Asignarme a mí" at bounding box center [136, 68] width 22 height 5
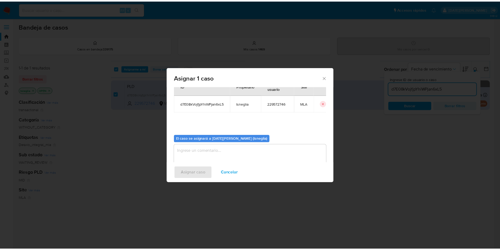
scroll to position [27, 0]
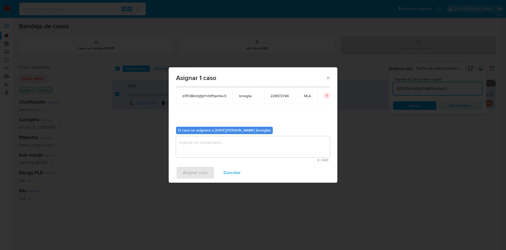
click at [219, 137] on textarea "assign-modal" at bounding box center [253, 146] width 154 height 21
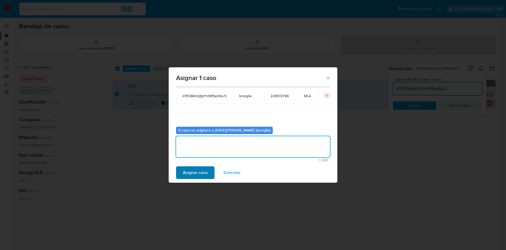
type textarea "."
click at [205, 173] on span "Asignar caso" at bounding box center [195, 173] width 25 height 12
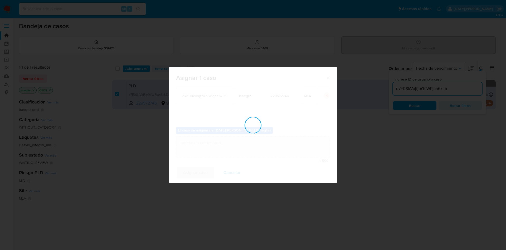
checkbox input "false"
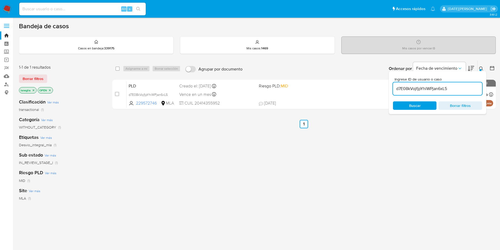
click at [483, 69] on icon at bounding box center [481, 68] width 4 height 4
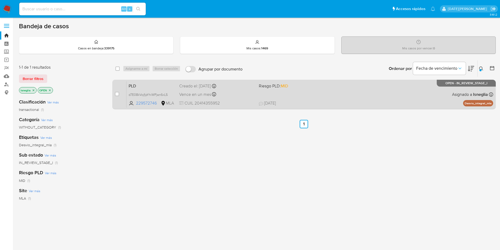
click at [146, 84] on span "PLD" at bounding box center [152, 85] width 46 height 7
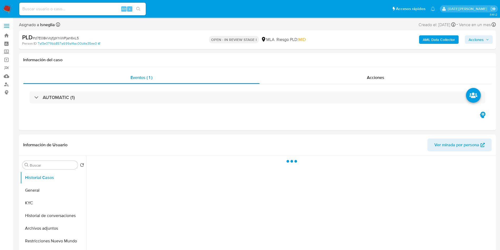
select select "10"
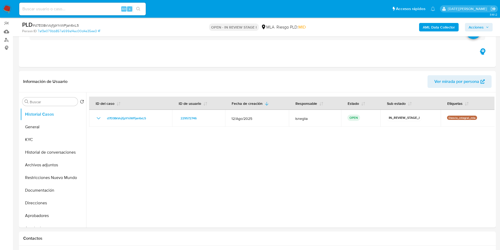
scroll to position [119, 0]
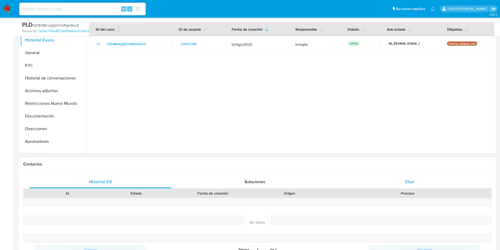
click at [412, 176] on div "Chat" at bounding box center [410, 181] width 142 height 13
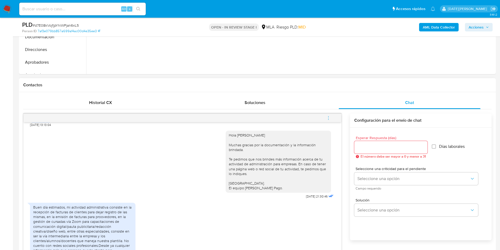
scroll to position [237, 0]
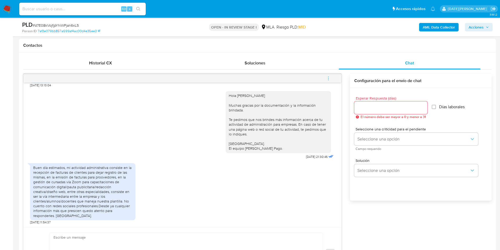
click at [327, 76] on icon "menu-action" at bounding box center [328, 78] width 5 height 5
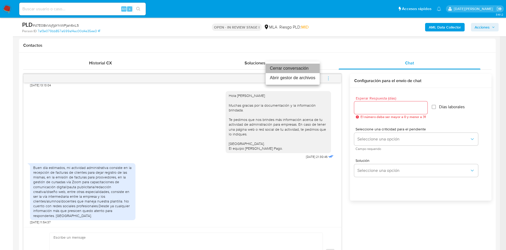
click at [295, 70] on li "Cerrar conversación" at bounding box center [293, 68] width 54 height 9
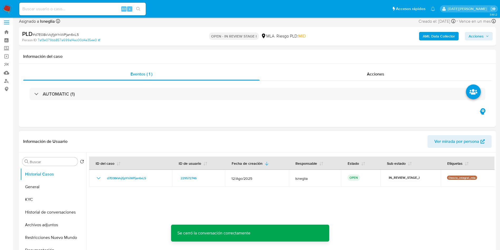
scroll to position [0, 0]
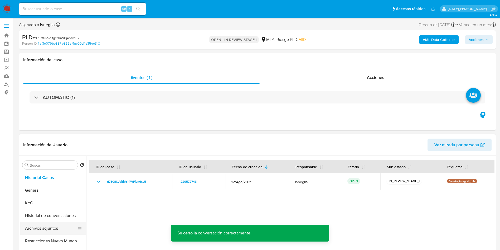
click at [46, 230] on button "Archivos adjuntos" at bounding box center [51, 228] width 62 height 13
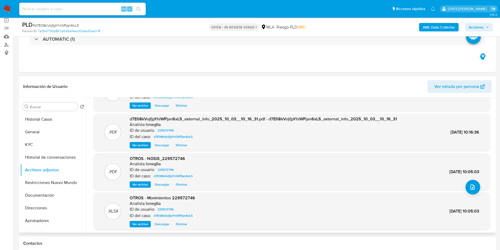
scroll to position [40, 0]
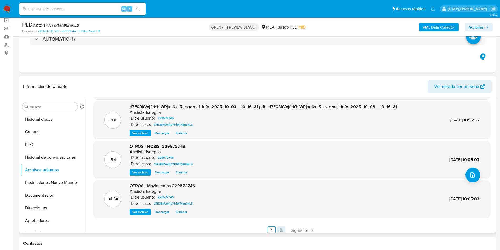
click at [280, 230] on link "2" at bounding box center [281, 230] width 8 height 8
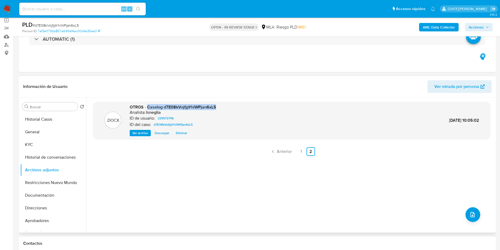
drag, startPoint x: 147, startPoint y: 107, endPoint x: 216, endPoint y: 106, distance: 69.3
click at [216, 106] on div ".DOCX OTROS - Caselog d7E08kVojfjpYhiWPjan6xL5 Analista: lsneglia ID de usuario…" at bounding box center [292, 120] width 392 height 32
copy span "Caselog d7E08kVojfjpYhiWPjan6xL5"
click at [52, 183] on button "Restricciones Nuevo Mundo" at bounding box center [51, 182] width 62 height 13
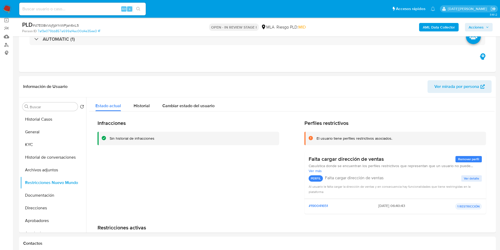
click at [488, 24] on span "Acciones" at bounding box center [479, 26] width 20 height 7
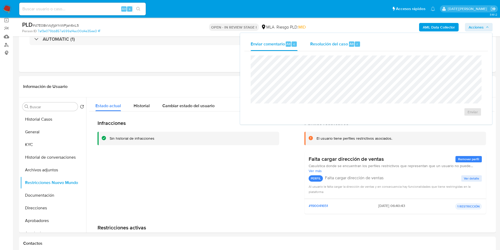
click at [346, 38] on div "Resolución del caso Alt r" at bounding box center [335, 44] width 50 height 14
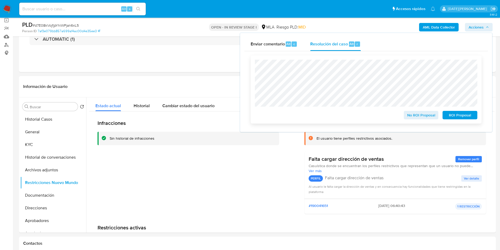
click at [423, 116] on span "No ROI Proposal" at bounding box center [421, 114] width 27 height 7
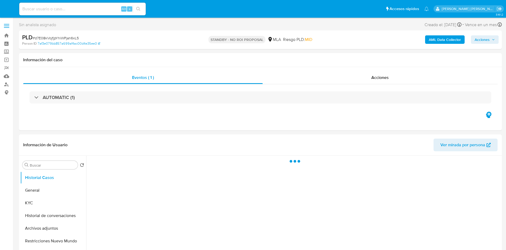
select select "10"
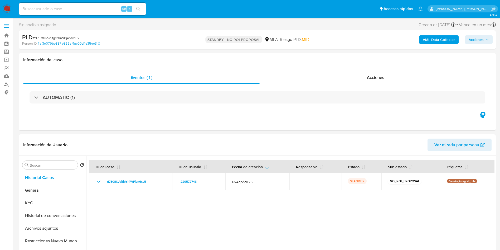
click at [59, 9] on input at bounding box center [82, 9] width 127 height 7
paste input "PX2FMMjRDPXq4TbjC0zfyWND"
type input "PX2FMMjRDPXq4TbjC0zfyWND"
click at [141, 8] on icon "search-icon" at bounding box center [138, 9] width 4 height 4
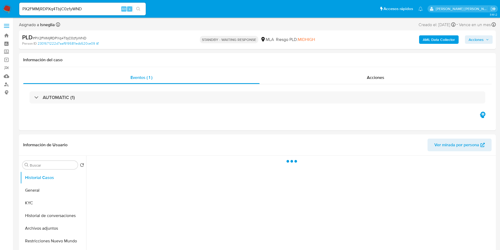
select select "10"
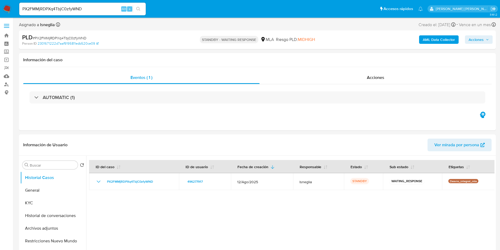
click at [52, 40] on span "# PX2FMMjRDPXq4TbjC0zfyWND" at bounding box center [60, 37] width 54 height 5
copy span "PX2FMMjRDPXq4TbjC0zfyWND"
click at [7, 6] on img at bounding box center [7, 8] width 9 height 9
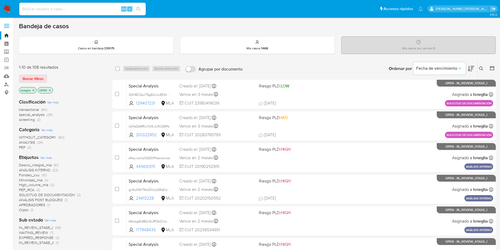
click at [479, 66] on button at bounding box center [482, 68] width 9 height 6
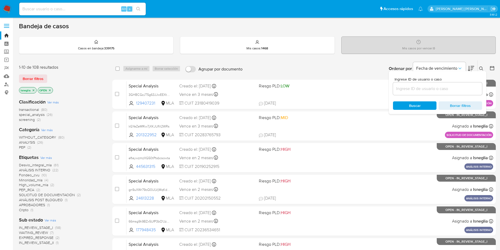
click at [482, 67] on icon at bounding box center [481, 68] width 4 height 4
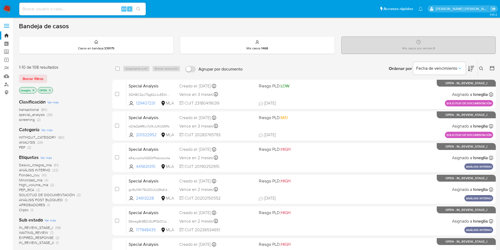
click at [481, 66] on icon at bounding box center [481, 68] width 4 height 4
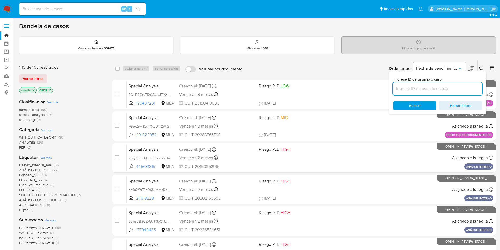
click at [423, 89] on input at bounding box center [437, 88] width 89 height 7
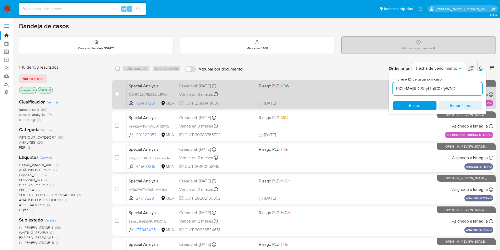
type input "PX2FMMjRDPXq4TbjC0zfyWND"
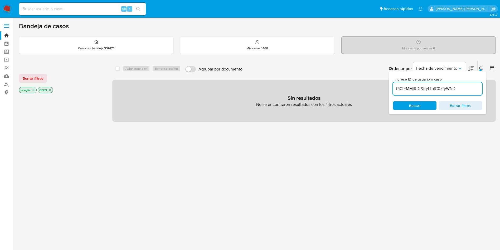
click at [33, 89] on icon "close-filter" at bounding box center [34, 90] width 2 height 2
click at [481, 68] on icon at bounding box center [481, 68] width 4 height 4
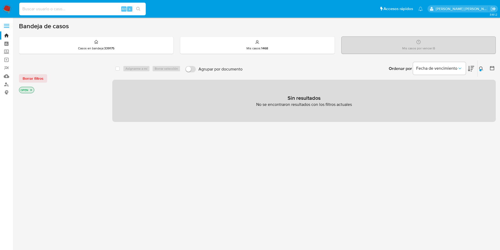
click at [78, 9] on input at bounding box center [82, 9] width 127 height 7
paste input "PX2FMMjRDPXq4TbjC0zfyWND"
type input "PX2FMMjRDPXq4TbjC0zfyWND"
click at [139, 7] on icon "search-icon" at bounding box center [138, 9] width 4 height 4
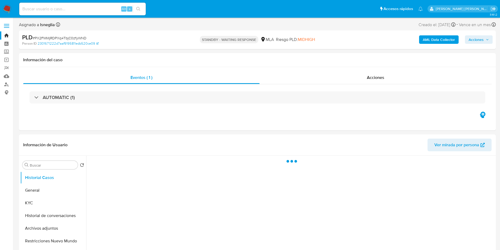
select select "10"
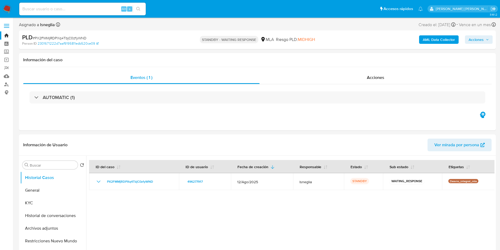
click at [58, 13] on div "Alt s" at bounding box center [82, 9] width 127 height 13
click at [57, 10] on input at bounding box center [82, 9] width 127 height 7
paste input "m5WRxvCqSoQoOFhxv4yMi4hd"
type input "m5WRxvCqSoQoOFhxv4yMi4hd"
click at [139, 8] on icon "search-icon" at bounding box center [138, 9] width 4 height 4
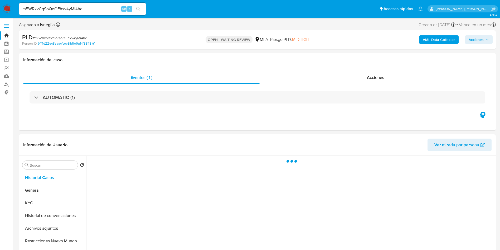
select select "10"
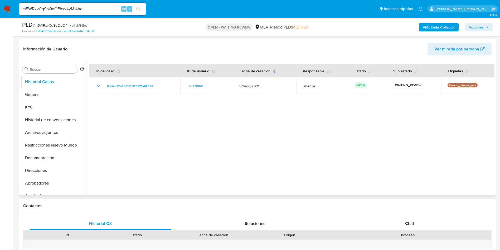
scroll to position [79, 0]
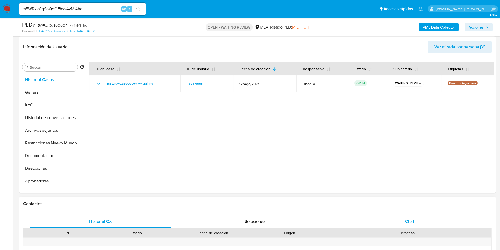
click at [422, 220] on div "Chat" at bounding box center [410, 221] width 142 height 13
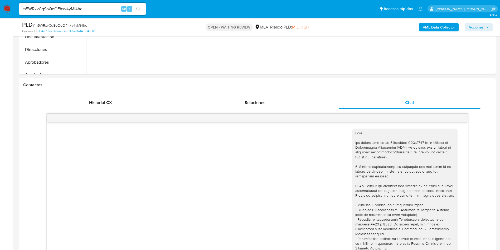
scroll to position [656, 0]
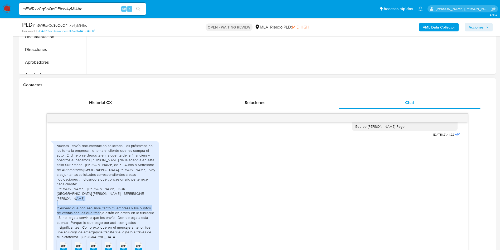
drag, startPoint x: 103, startPoint y: 207, endPoint x: 151, endPoint y: 214, distance: 47.7
click at [151, 214] on div "Buenas , envío documentación solicitada , los préstamos no los toma la empresa …" at bounding box center [106, 191] width 99 height 96
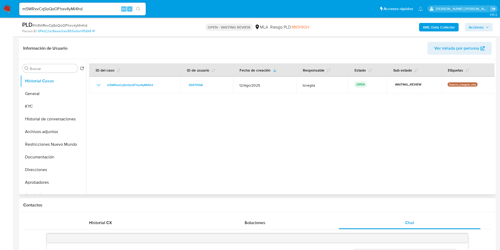
scroll to position [40, 0]
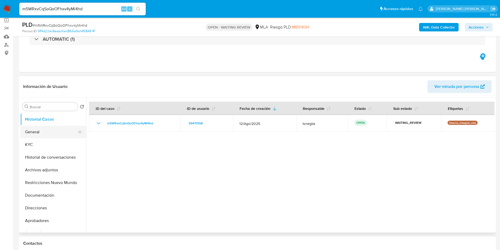
click at [47, 133] on button "General" at bounding box center [51, 131] width 62 height 13
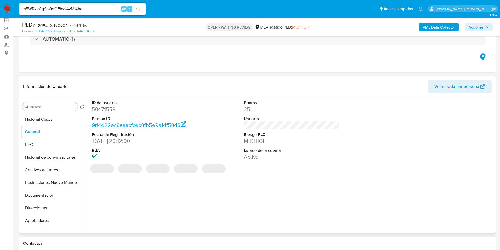
click at [112, 108] on dd "59471558" at bounding box center [140, 108] width 96 height 7
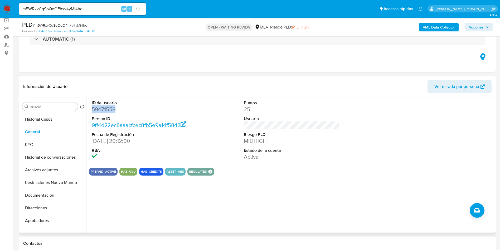
copy dd "59471558"
click at [182, 139] on dd "30/06/2008 20:12:00" at bounding box center [140, 140] width 96 height 7
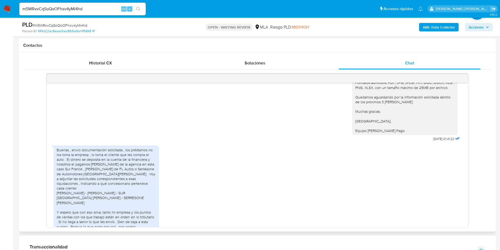
scroll to position [656, 0]
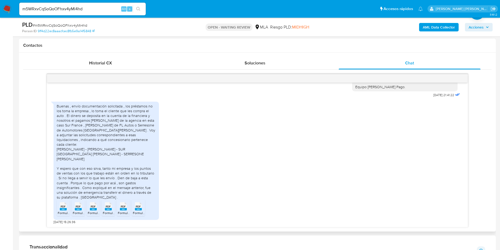
click at [63, 210] on rect at bounding box center [63, 209] width 7 height 2
click at [81, 210] on rect at bounding box center [78, 209] width 7 height 2
click at [95, 209] on rect at bounding box center [93, 209] width 7 height 2
click at [110, 210] on rect at bounding box center [108, 209] width 7 height 2
click at [123, 209] on rect at bounding box center [123, 209] width 7 height 2
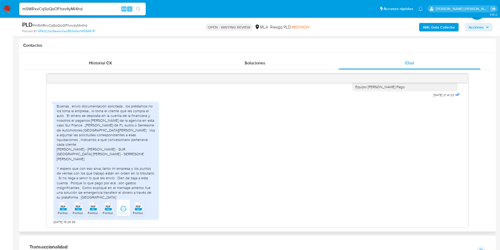
click at [141, 209] on rect at bounding box center [138, 209] width 7 height 2
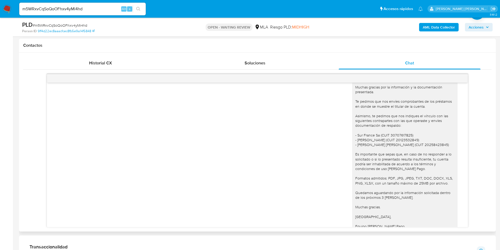
click at [175, 100] on div "Hola, Damian Ivo Dominguez. Muchas gracias por la información y la documentació…" at bounding box center [258, 153] width 408 height 169
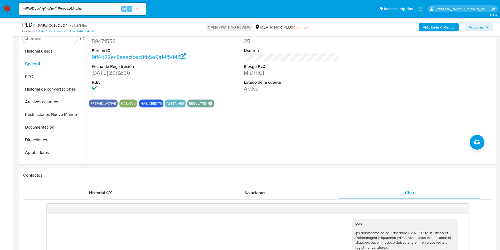
scroll to position [0, 0]
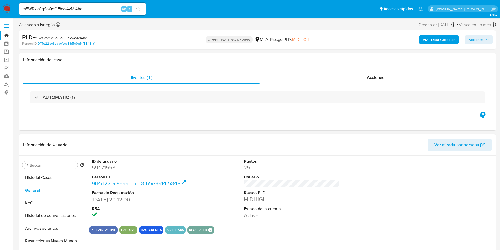
click at [115, 166] on dd "59471558" at bounding box center [140, 167] width 96 height 7
click at [106, 167] on dd "59471558" at bounding box center [140, 167] width 96 height 7
copy dd "59471558"
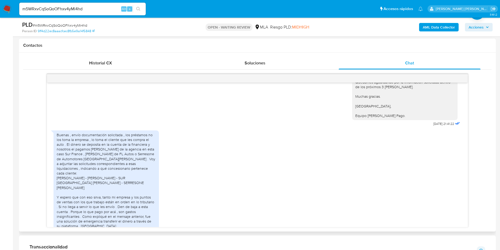
scroll to position [656, 0]
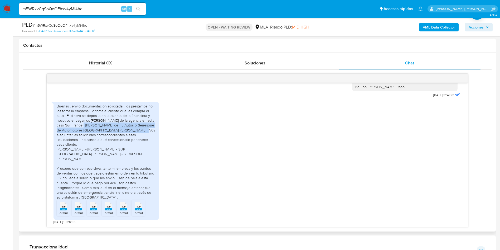
drag, startPoint x: 77, startPoint y: 131, endPoint x: 139, endPoint y: 136, distance: 62.2
click at [139, 136] on div "Buenas , envío documentación solicitada , los préstamos no los toma la empresa …" at bounding box center [106, 152] width 99 height 96
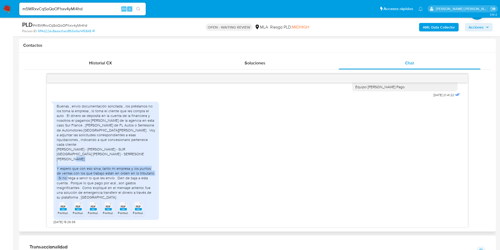
drag, startPoint x: 104, startPoint y: 168, endPoint x: 119, endPoint y: 178, distance: 18.6
click at [119, 178] on div "Buenas , envío documentación solicitada , los préstamos no los toma la empresa …" at bounding box center [106, 152] width 99 height 96
click at [63, 4] on div "m5WRxvCqSoQoOFhxv4yMi4hd Alt s" at bounding box center [82, 9] width 127 height 13
click at [67, 8] on input "m5WRxvCqSoQoOFhxv4yMi4hd" at bounding box center [82, 9] width 127 height 7
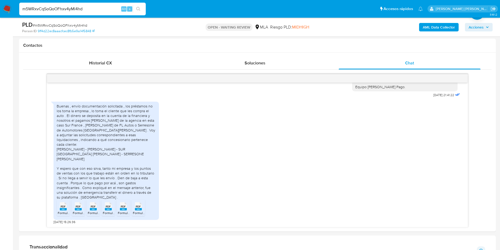
paste input "leeLuUyeSa0yYEnYWl3goiAa"
type input "leeLuUyeSa0yYEnYWl3goiAa"
click at [137, 6] on button "search-icon" at bounding box center [138, 8] width 11 height 7
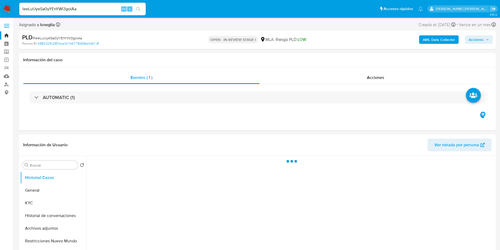
select select "10"
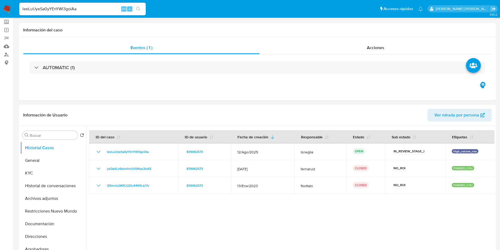
scroll to position [79, 0]
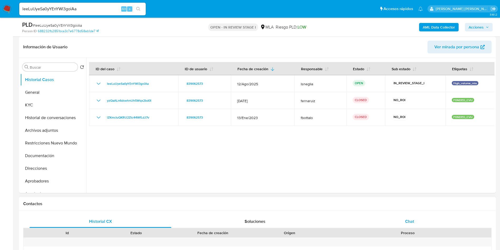
click at [416, 219] on div "Chat" at bounding box center [410, 221] width 142 height 13
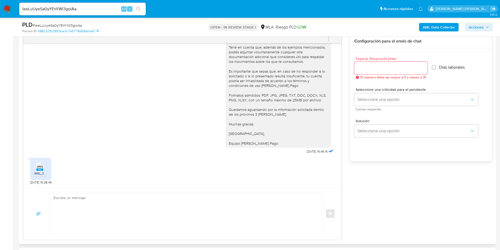
scroll to position [950, 0]
click at [41, 169] on rect at bounding box center [39, 169] width 7 height 2
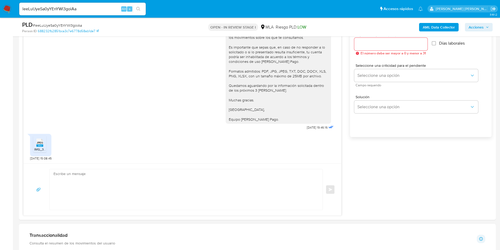
scroll to position [356, 0]
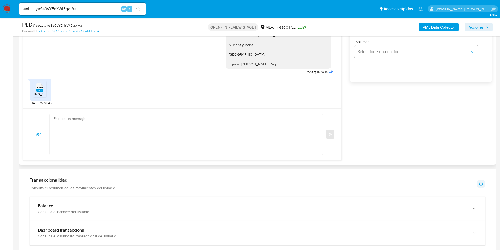
click at [132, 137] on textarea at bounding box center [185, 134] width 263 height 41
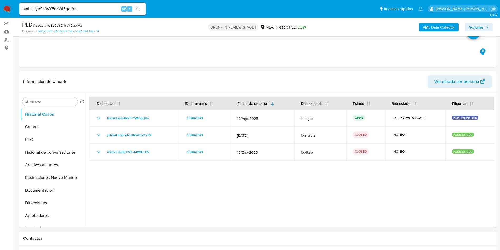
scroll to position [40, 0]
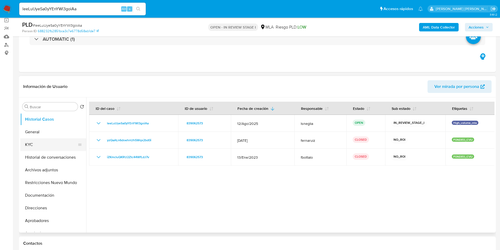
click at [38, 144] on button "KYC" at bounding box center [51, 144] width 62 height 13
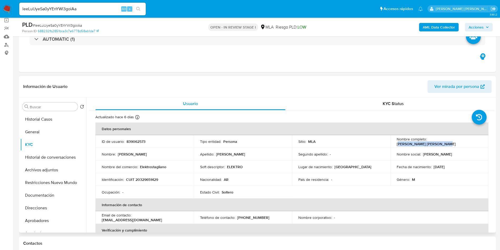
drag, startPoint x: 429, startPoint y: 140, endPoint x: 476, endPoint y: 139, distance: 46.9
click at [476, 139] on div "Nombre completo : Matias Ezequiel Stagliano" at bounding box center [440, 141] width 86 height 9
click at [443, 141] on p "Matias Ezequiel Stagliano" at bounding box center [426, 143] width 59 height 5
drag, startPoint x: 428, startPoint y: 141, endPoint x: 474, endPoint y: 141, distance: 45.6
click at [474, 141] on div "Nombre completo : Matias Ezequiel Stagliano" at bounding box center [440, 141] width 86 height 9
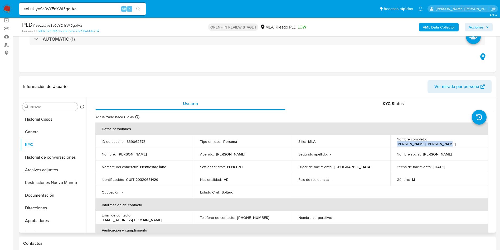
copy p "Matias Ezequiel Stagliano"
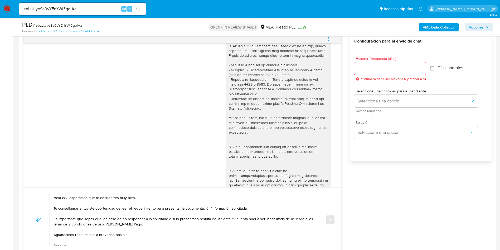
scroll to position [158, 0]
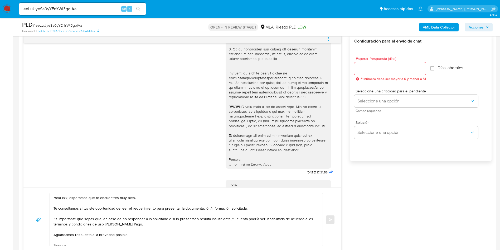
click at [65, 199] on textarea "Hola xxx, esperamos que te encuentres muy bien. Te consultamos si tuviste oport…" at bounding box center [185, 219] width 263 height 53
paste textarea "Matias Ezequiel Stagliano"
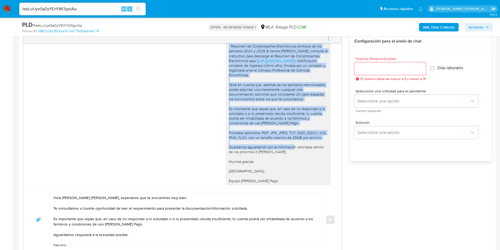
scroll to position [910, 0]
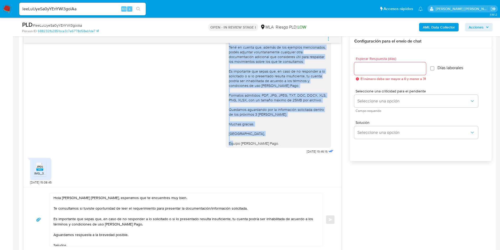
drag, startPoint x: 223, startPoint y: 119, endPoint x: 279, endPoint y: 170, distance: 75.6
click at [279, 146] on div "Hola, Matías Ezequiel Stagliano. Muchas gracias por la documentación brindada. …" at bounding box center [278, 50] width 99 height 192
copy div "Pudimos ver que las DDJJ de IIBB no respaldan la totalidad de las operaciones d…"
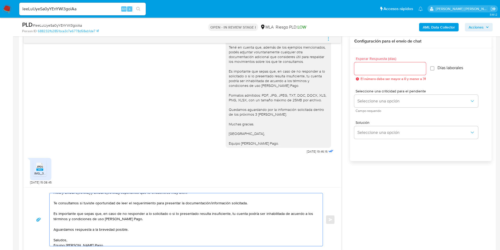
scroll to position [9, 0]
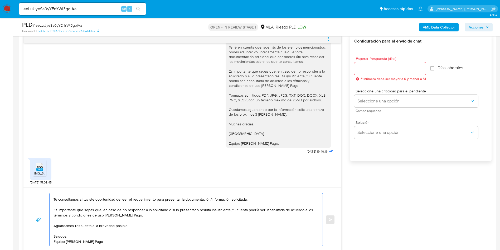
drag, startPoint x: 55, startPoint y: 218, endPoint x: 112, endPoint y: 244, distance: 62.9
click at [112, 244] on textarea "Hola Matias Ezequiel Stagliano, esperamos que te encuentres muy bien. Te consul…" at bounding box center [185, 219] width 263 height 53
paste textarea "Pudimos ver que las DDJJ de IIBB no respaldan la totalidad de las operaciones d…"
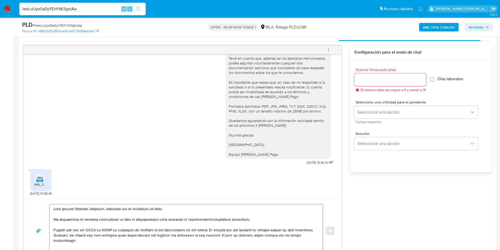
scroll to position [277, 0]
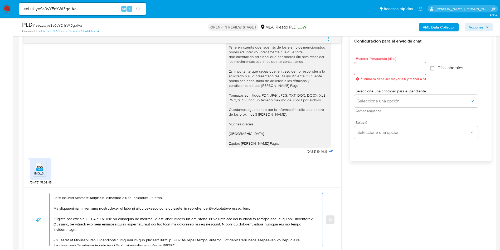
drag, startPoint x: 121, startPoint y: 207, endPoint x: 179, endPoint y: 209, distance: 58.0
click at [179, 209] on textarea at bounding box center [185, 219] width 263 height 53
click at [128, 208] on textarea at bounding box center [185, 219] width 263 height 53
type textarea "Hola Matias Ezequiel Stagliano, esperamos que te encuentres muy bien. Te consul…"
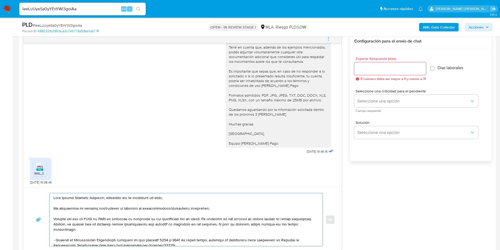
click at [211, 208] on textarea at bounding box center [185, 219] width 263 height 53
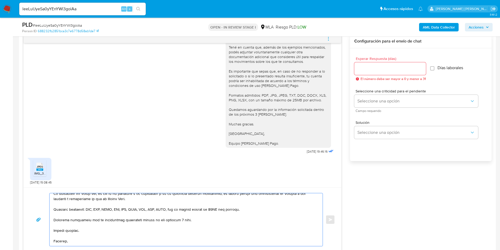
scroll to position [93, 0]
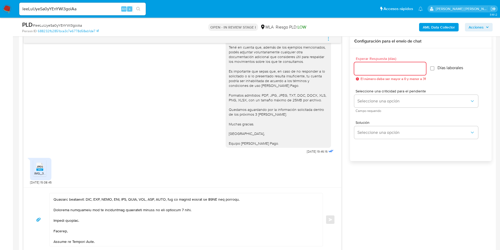
click at [376, 65] on input "Esperar Respuesta (días)" at bounding box center [390, 68] width 72 height 7
type input "3"
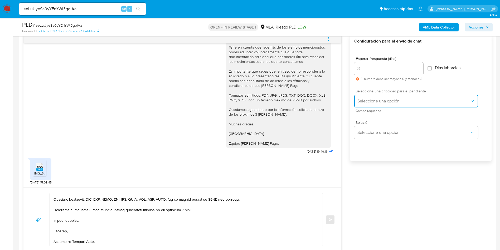
click at [384, 101] on span "Seleccione una opción" at bounding box center [414, 100] width 112 height 5
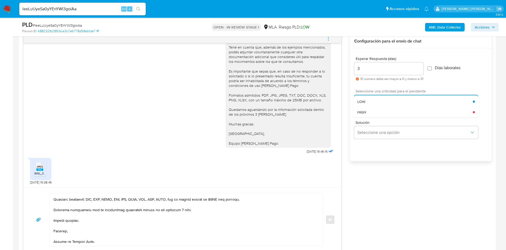
click at [380, 112] on div "HIGH" at bounding box center [415, 112] width 115 height 11
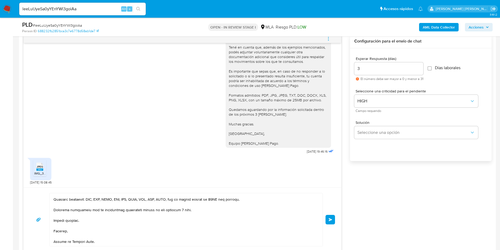
click at [329, 220] on span "Enviar" at bounding box center [331, 219] width 4 height 3
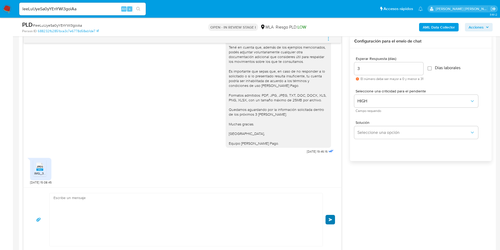
scroll to position [1167, 0]
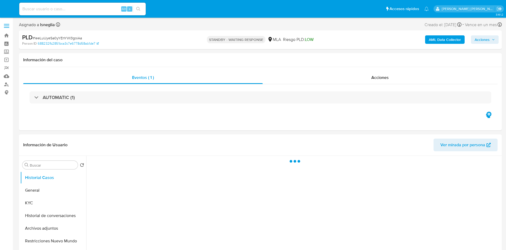
select select "10"
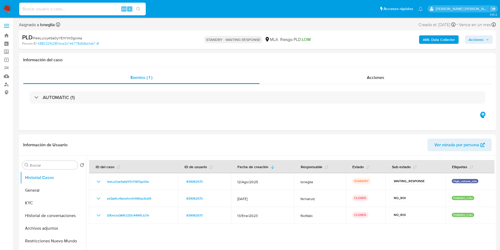
click at [67, 6] on input at bounding box center [82, 9] width 127 height 7
paste input "DXigYK9yy4ZkApZpJDHlM1Hn"
type input "DXigYK9yy4ZkApZpJDHlM1Hn"
click at [139, 8] on icon "search-icon" at bounding box center [138, 9] width 4 height 4
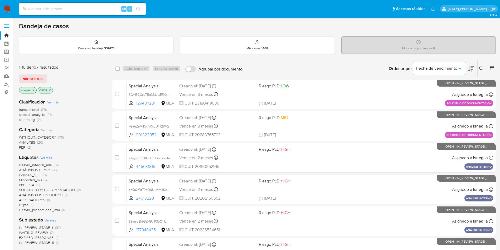
click at [483, 68] on icon at bounding box center [481, 68] width 4 height 4
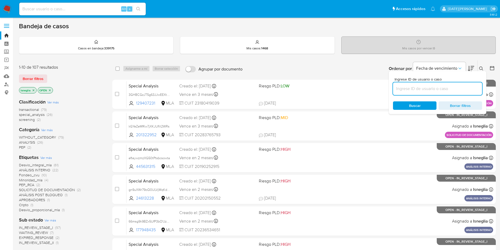
click at [425, 86] on input at bounding box center [437, 88] width 89 height 7
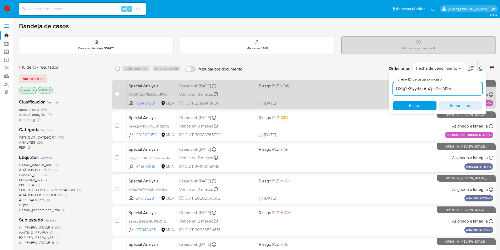
type input "DXigYK9yy4ZkApZpJDHlM1Hn"
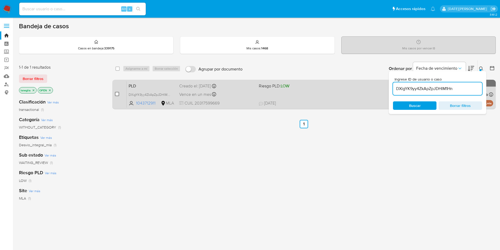
click at [118, 92] on input "checkbox" at bounding box center [117, 94] width 4 height 4
checkbox input "true"
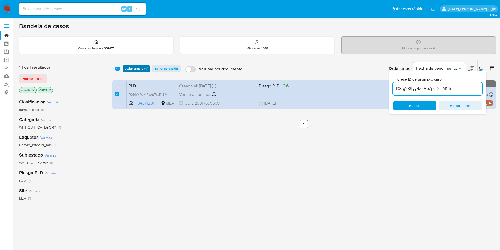
click at [137, 66] on span "Asignarme a mí" at bounding box center [136, 68] width 22 height 5
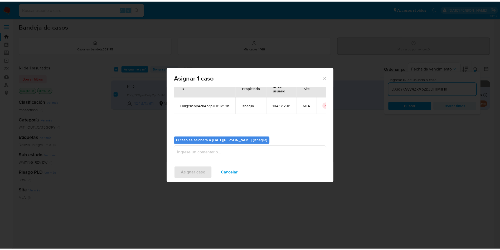
scroll to position [27, 0]
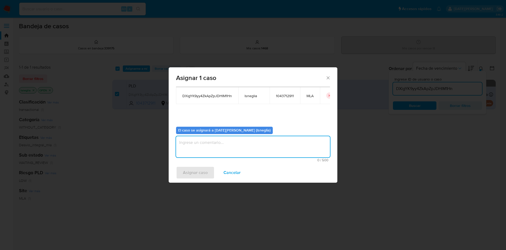
click at [212, 145] on textarea "assign-modal" at bounding box center [253, 146] width 154 height 21
type textarea "."
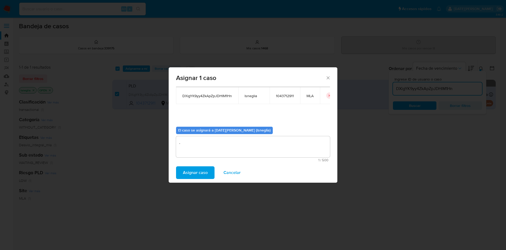
click at [199, 176] on span "Asignar caso" at bounding box center [195, 173] width 25 height 12
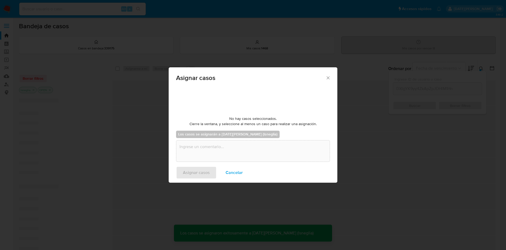
checkbox input "false"
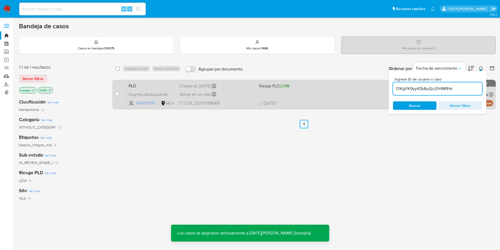
click at [136, 86] on span "PLD" at bounding box center [152, 85] width 46 height 7
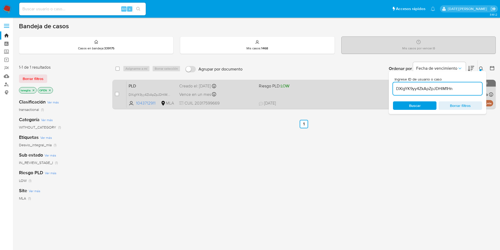
click at [153, 88] on span "PLD" at bounding box center [152, 85] width 46 height 7
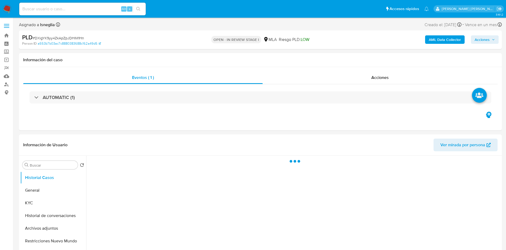
select select "10"
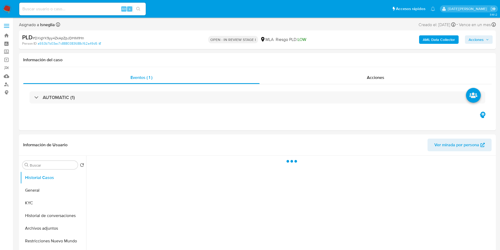
select select "10"
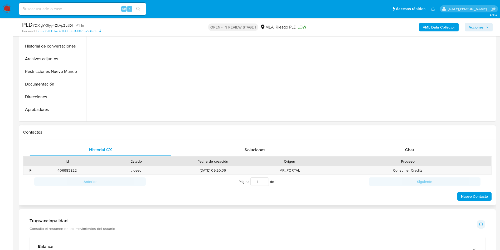
scroll to position [158, 0]
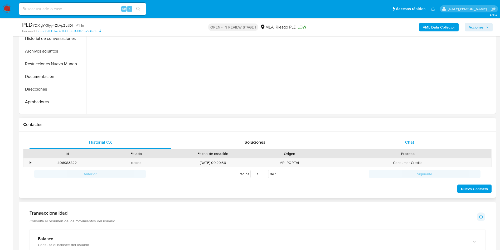
click at [414, 147] on div "Chat" at bounding box center [410, 142] width 142 height 13
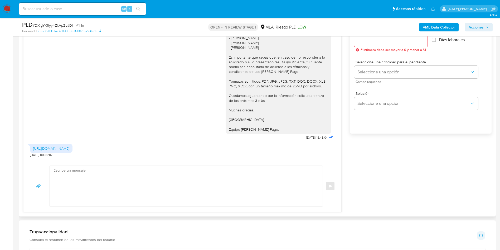
scroll to position [316, 0]
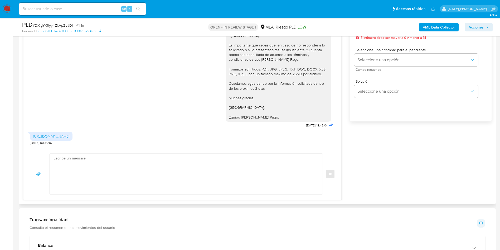
click at [113, 180] on textarea at bounding box center [185, 173] width 263 height 41
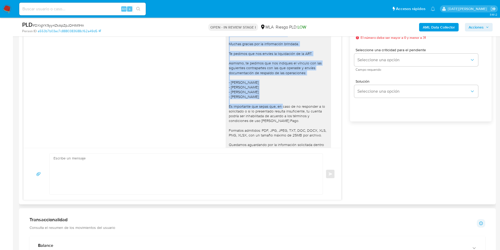
scroll to position [368, 0]
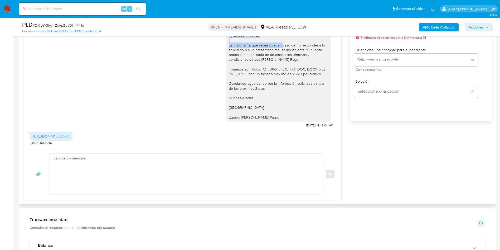
drag, startPoint x: 223, startPoint y: 83, endPoint x: 283, endPoint y: 111, distance: 66.5
click at [283, 111] on div "[PERSON_NAME], [PERSON_NAME]. Muchas gracias por la información brindada. Te pe…" at bounding box center [278, 45] width 99 height 149
copy div "Hola, Marcelo Fabian Gonzalez. Muchas gracias por la información brindada. Te p…"
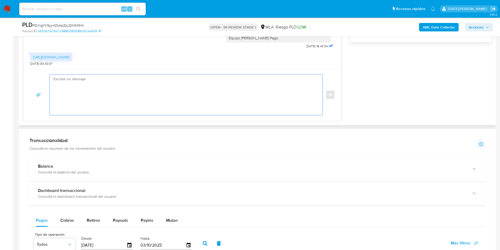
click at [145, 104] on textarea at bounding box center [185, 94] width 263 height 41
type textarea "H"
paste textarea "Hola, Marcelo Fabian Gonzalez. Muchas gracias por la información brindada. Te p…"
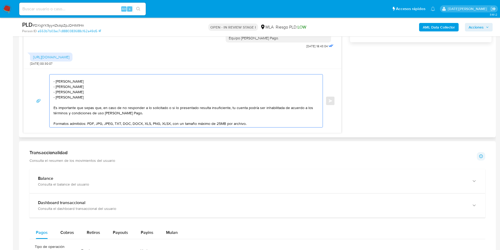
scroll to position [0, 0]
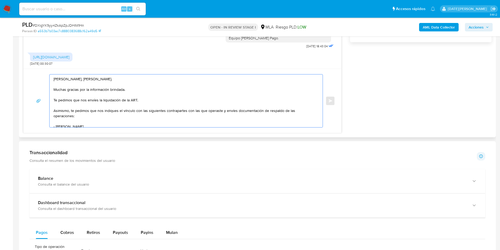
click at [142, 93] on textarea "Hola, Marcelo Fabian Gonzalez. Muchas gracias por la información brindada. Te p…" at bounding box center [185, 100] width 263 height 53
drag, startPoint x: 144, startPoint y: 89, endPoint x: 101, endPoint y: 92, distance: 42.5
click at [96, 93] on textarea "Hola, Marcelo Fabian Gonzalez. Muchas gracias por la información brindada. Te p…" at bounding box center [185, 100] width 263 height 53
click at [127, 89] on textarea "Hola, Marcelo Fabian Gonzalez. Muchas gracias por la información brindada. Te p…" at bounding box center [185, 100] width 263 height 53
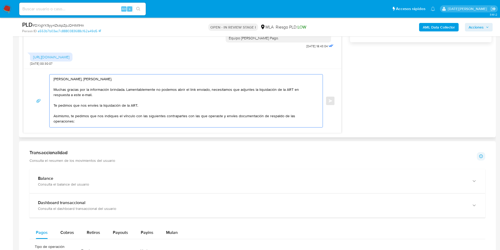
drag, startPoint x: 139, startPoint y: 103, endPoint x: 53, endPoint y: 103, distance: 86.2
click at [53, 103] on div "Hola, Marcelo Fabian Gonzalez. Muchas gracias por la información brindada. Lame…" at bounding box center [185, 100] width 271 height 53
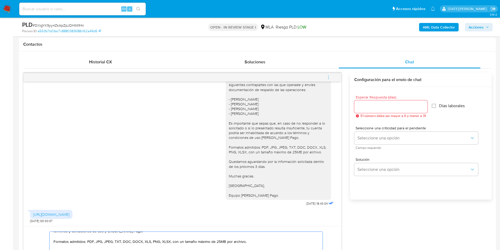
scroll to position [237, 0]
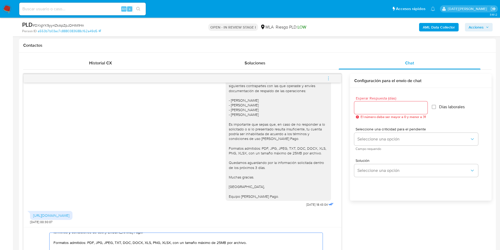
type textarea "[PERSON_NAME], [PERSON_NAME]. Muchas gracias por la información brindada. Lamen…"
click at [381, 110] on input "Esperar Respuesta (días)" at bounding box center [390, 107] width 73 height 7
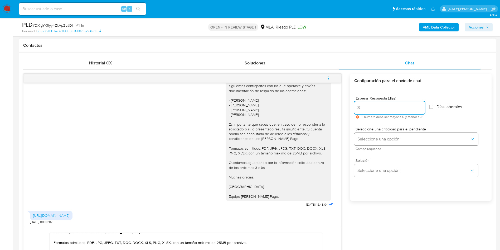
type input "3"
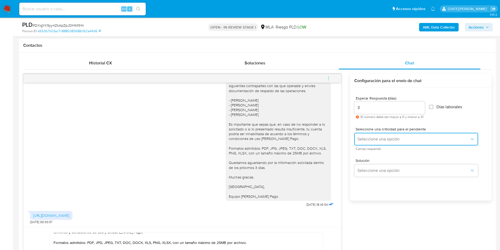
click at [379, 137] on span "Seleccione una opción" at bounding box center [414, 138] width 112 height 5
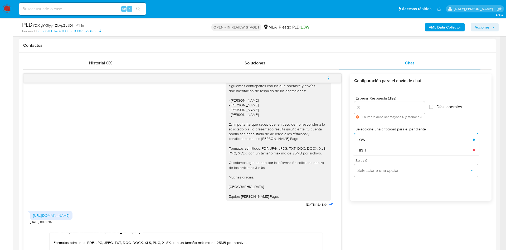
click at [377, 148] on div "HIGH" at bounding box center [414, 150] width 112 height 11
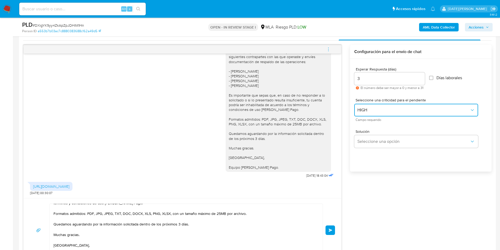
scroll to position [356, 0]
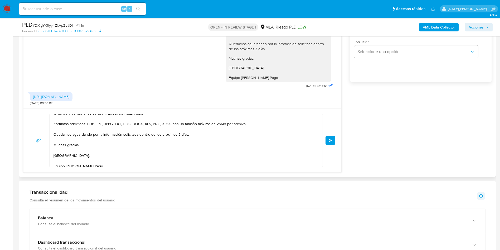
click at [332, 137] on button "Enviar" at bounding box center [330, 140] width 9 height 9
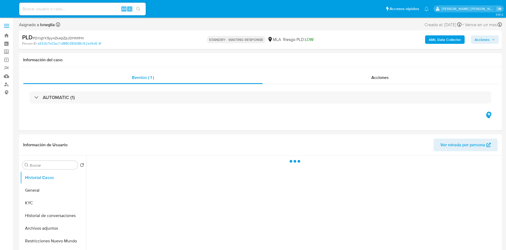
select select "10"
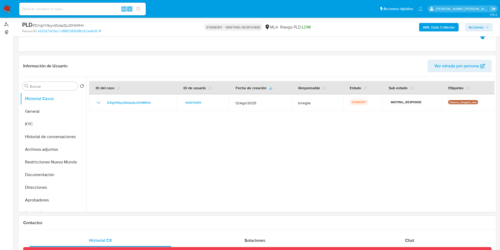
scroll to position [158, 0]
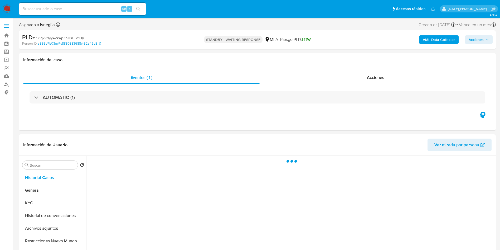
select select "10"
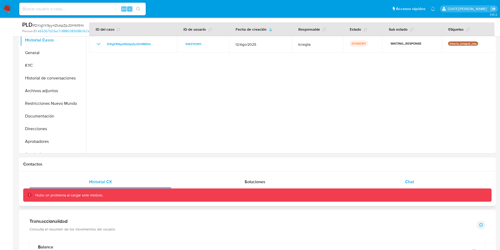
click at [412, 182] on span "Chat" at bounding box center [409, 181] width 9 height 6
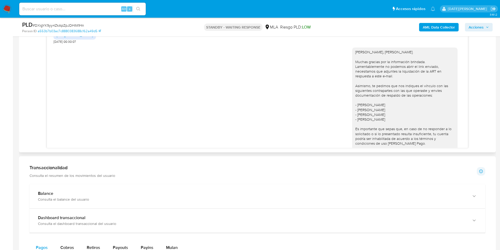
scroll to position [498, 0]
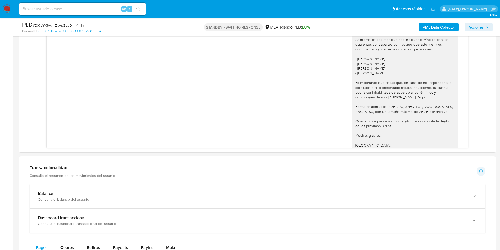
click at [53, 9] on input at bounding box center [82, 9] width 127 height 7
paste input "che5iPTZSXYXTKPE2gHT2iJF"
type input "che5iPTZSXYXTKPE2gHT2iJF"
click at [142, 7] on button "search-icon" at bounding box center [138, 8] width 11 height 7
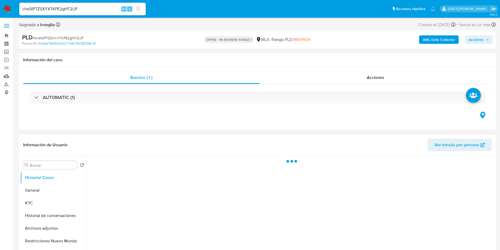
select select "10"
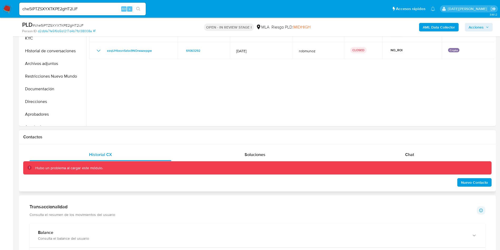
scroll to position [158, 0]
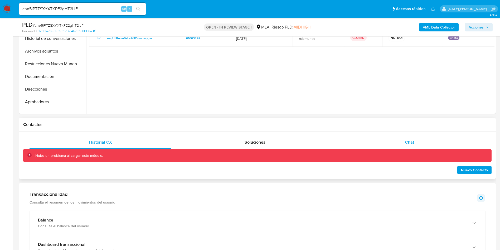
click at [416, 143] on div "Chat" at bounding box center [410, 142] width 142 height 13
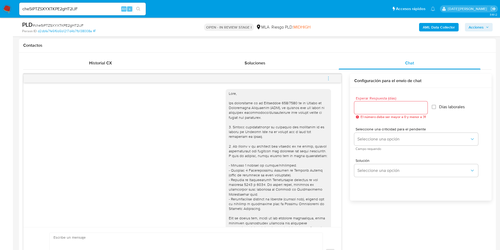
scroll to position [79, 0]
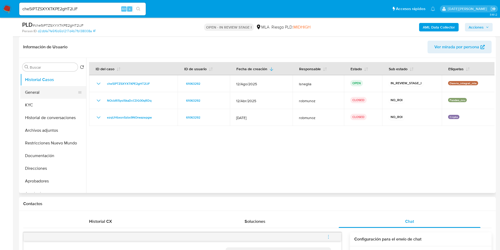
click at [36, 95] on button "General" at bounding box center [51, 92] width 62 height 13
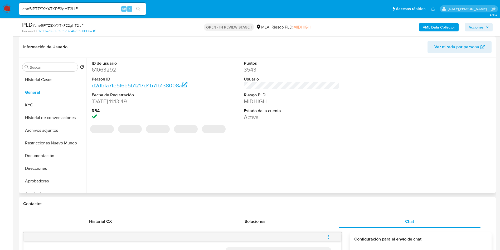
click at [113, 66] on dd "61063292" at bounding box center [140, 69] width 96 height 7
click at [114, 66] on dd "61063292" at bounding box center [140, 69] width 96 height 7
copy dd "61063292"
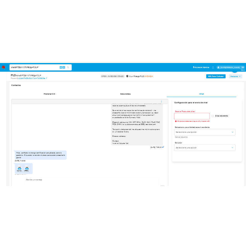
scroll to position [535, 0]
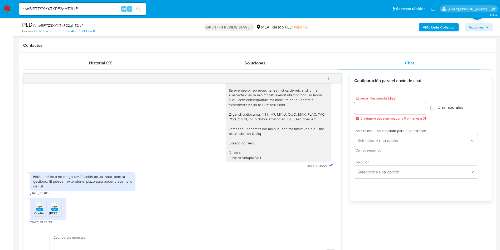
click at [41, 209] on rect at bounding box center [39, 209] width 7 height 2
click at [59, 209] on div "PDF PDF" at bounding box center [54, 206] width 11 height 10
click at [208, 60] on div "Soluciones" at bounding box center [255, 63] width 142 height 13
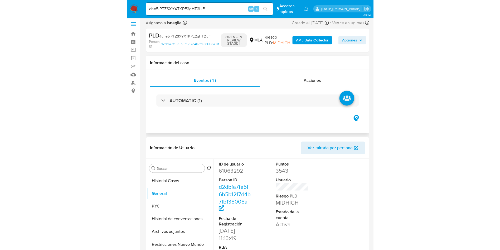
scroll to position [0, 0]
